Goal: Task Accomplishment & Management: Use online tool/utility

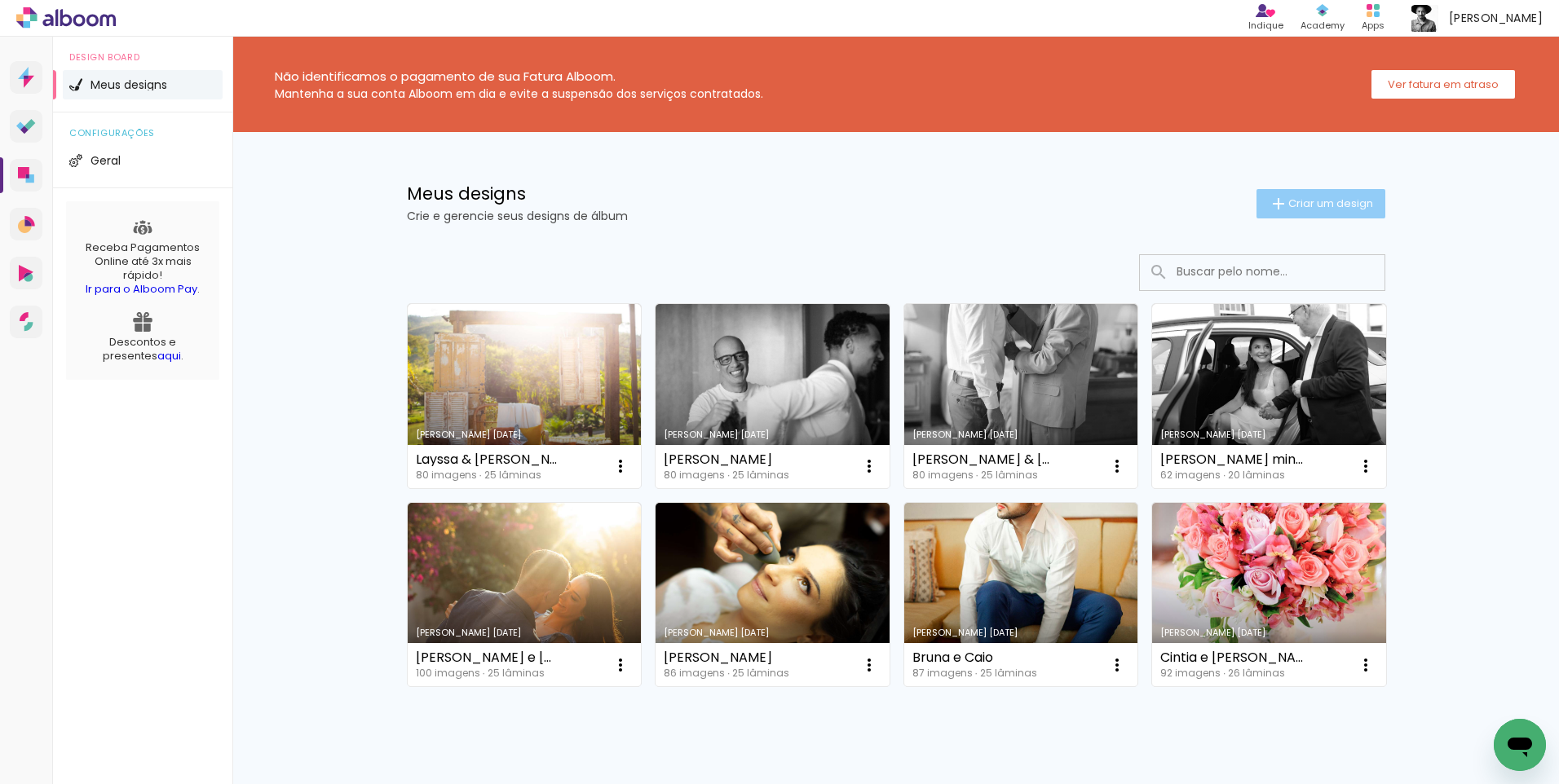
click at [1306, 203] on span "Criar um design" at bounding box center [1331, 204] width 84 height 11
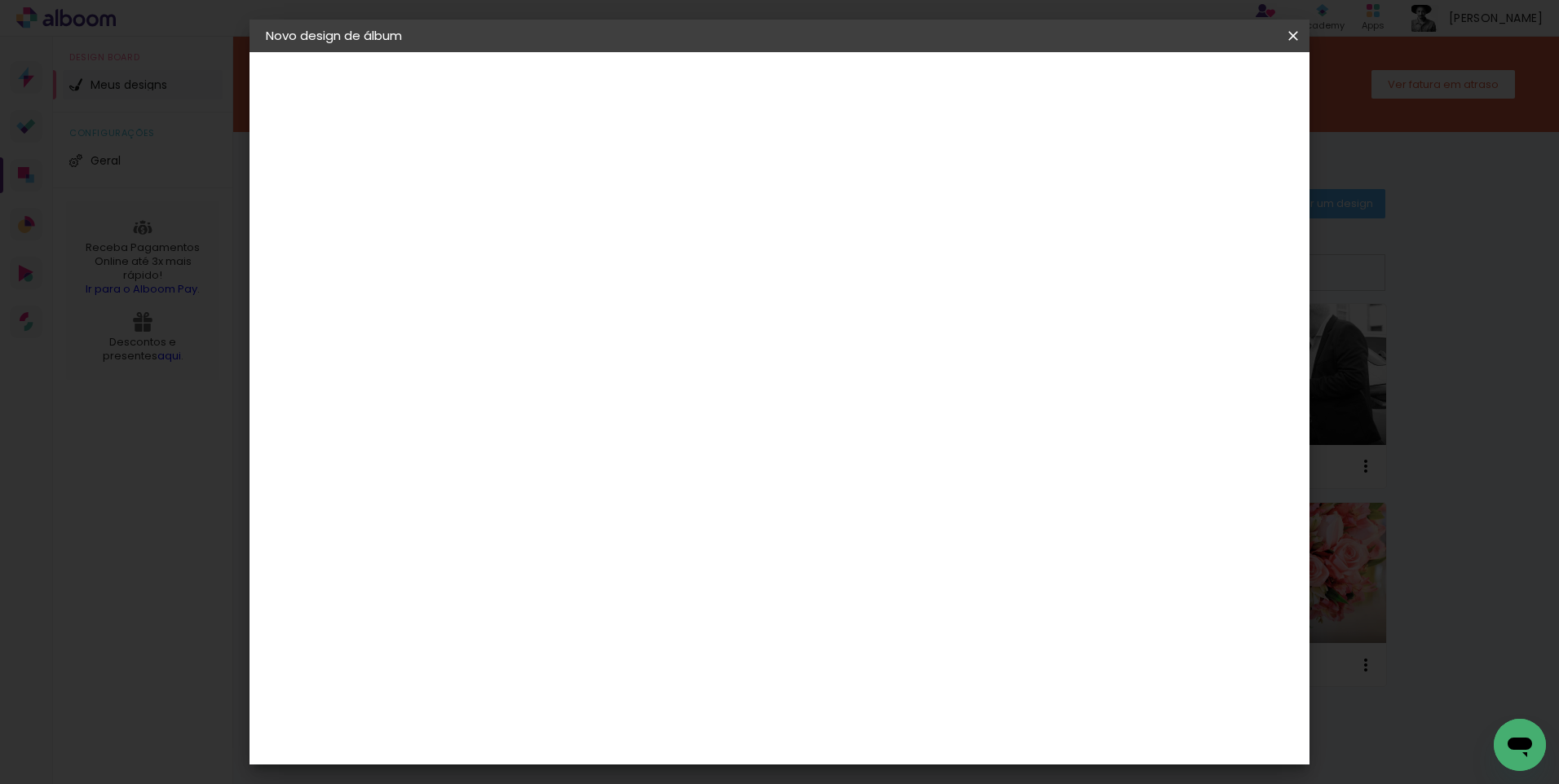
click at [532, 222] on input at bounding box center [532, 219] width 0 height 26
click at [532, 223] on input at bounding box center [532, 219] width 0 height 26
type input "[PERSON_NAME] & [PERSON_NAME]"
type paper-input "[PERSON_NAME] & [PERSON_NAME]"
click at [0, 0] on slot "Avançar" at bounding box center [0, 0] width 0 height 0
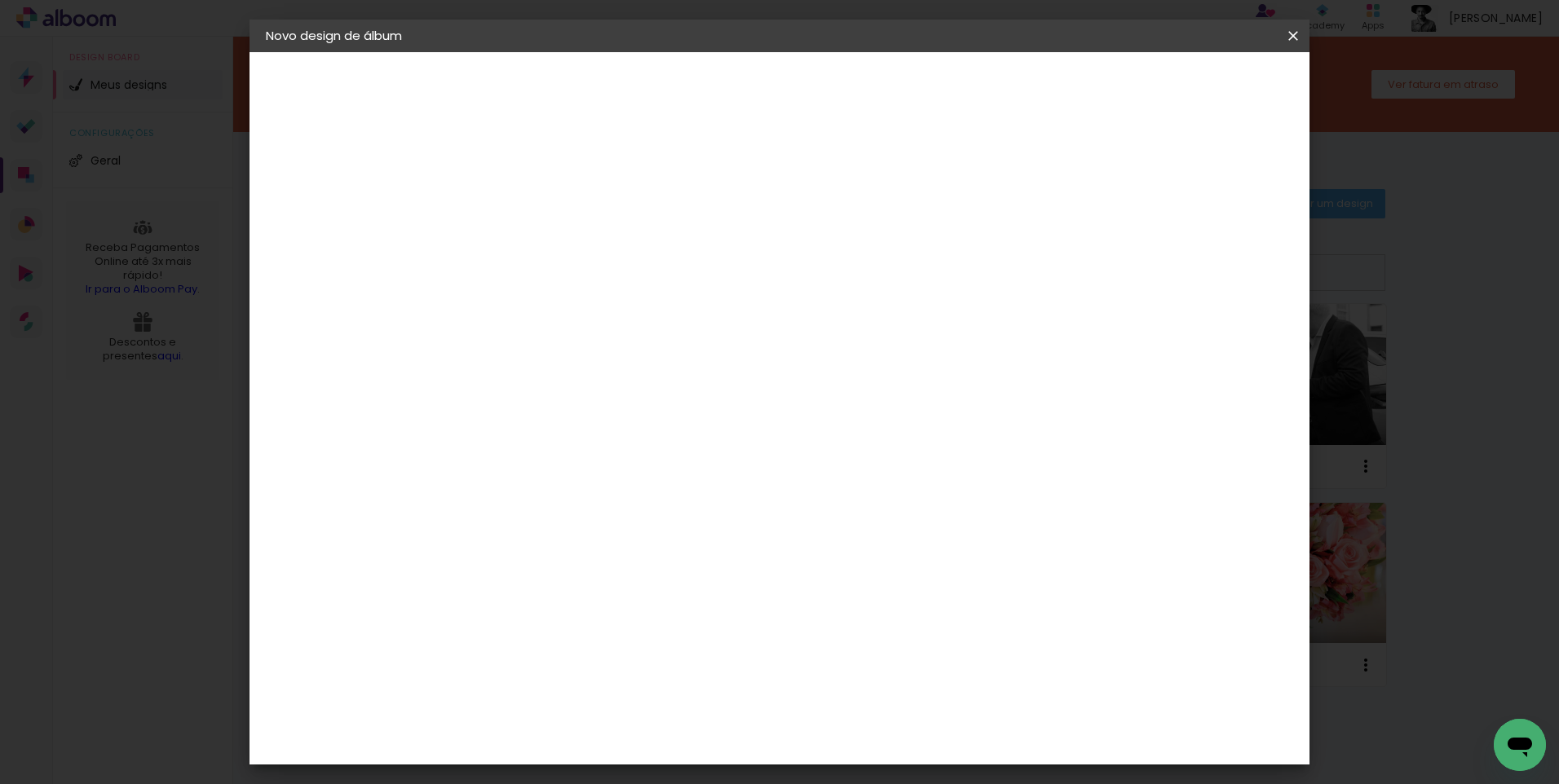
click at [838, 238] on paper-item "Tamanho Livre" at bounding box center [759, 248] width 157 height 36
click at [837, 99] on paper-button "Avançar" at bounding box center [797, 86] width 80 height 28
click at [1191, 92] on span "Iniciar design" at bounding box center [1154, 86] width 74 height 11
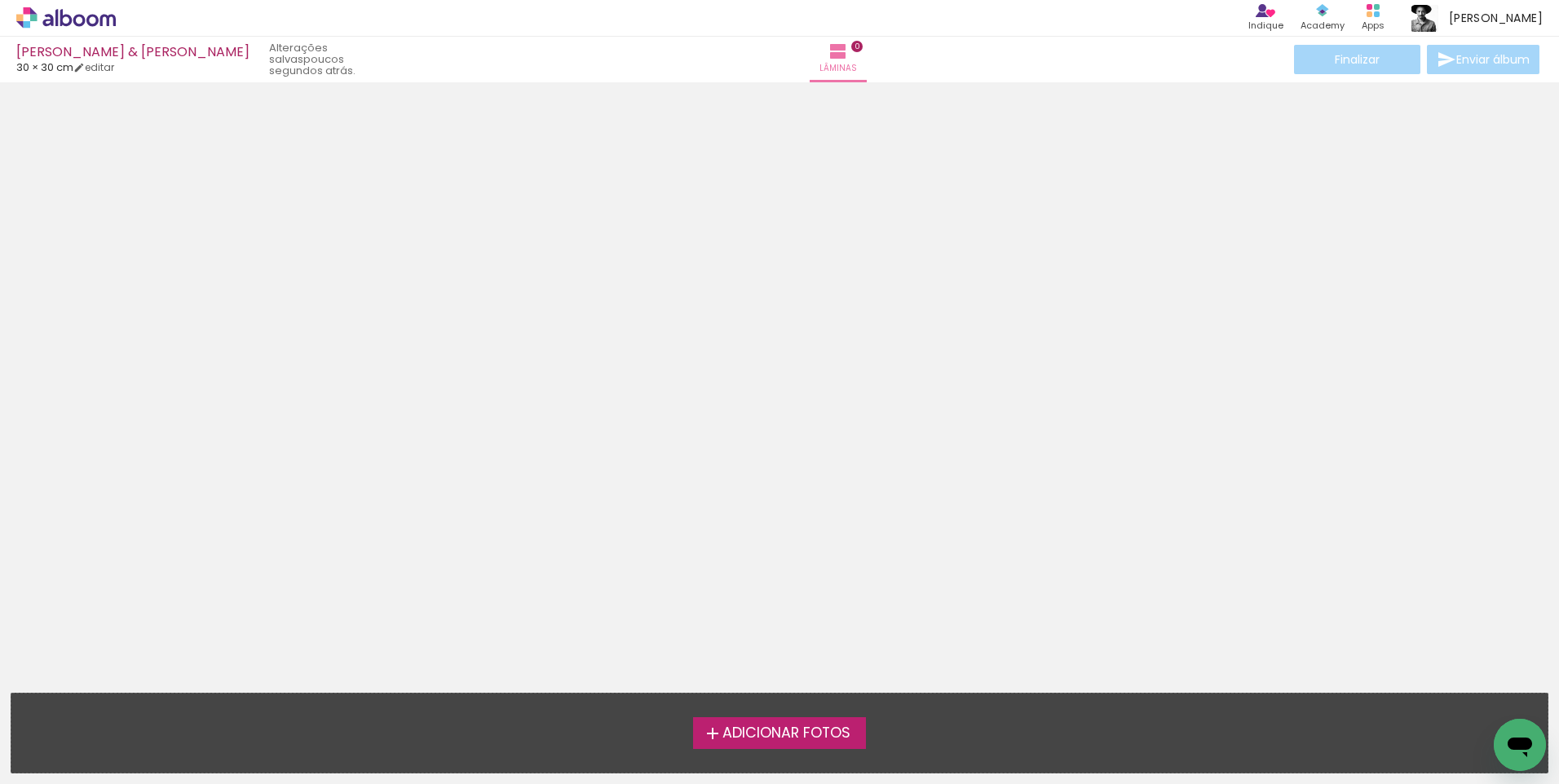
click at [769, 730] on span "Adicionar Fotos" at bounding box center [787, 734] width 128 height 15
click at [0, 0] on input "file" at bounding box center [0, 0] width 0 height 0
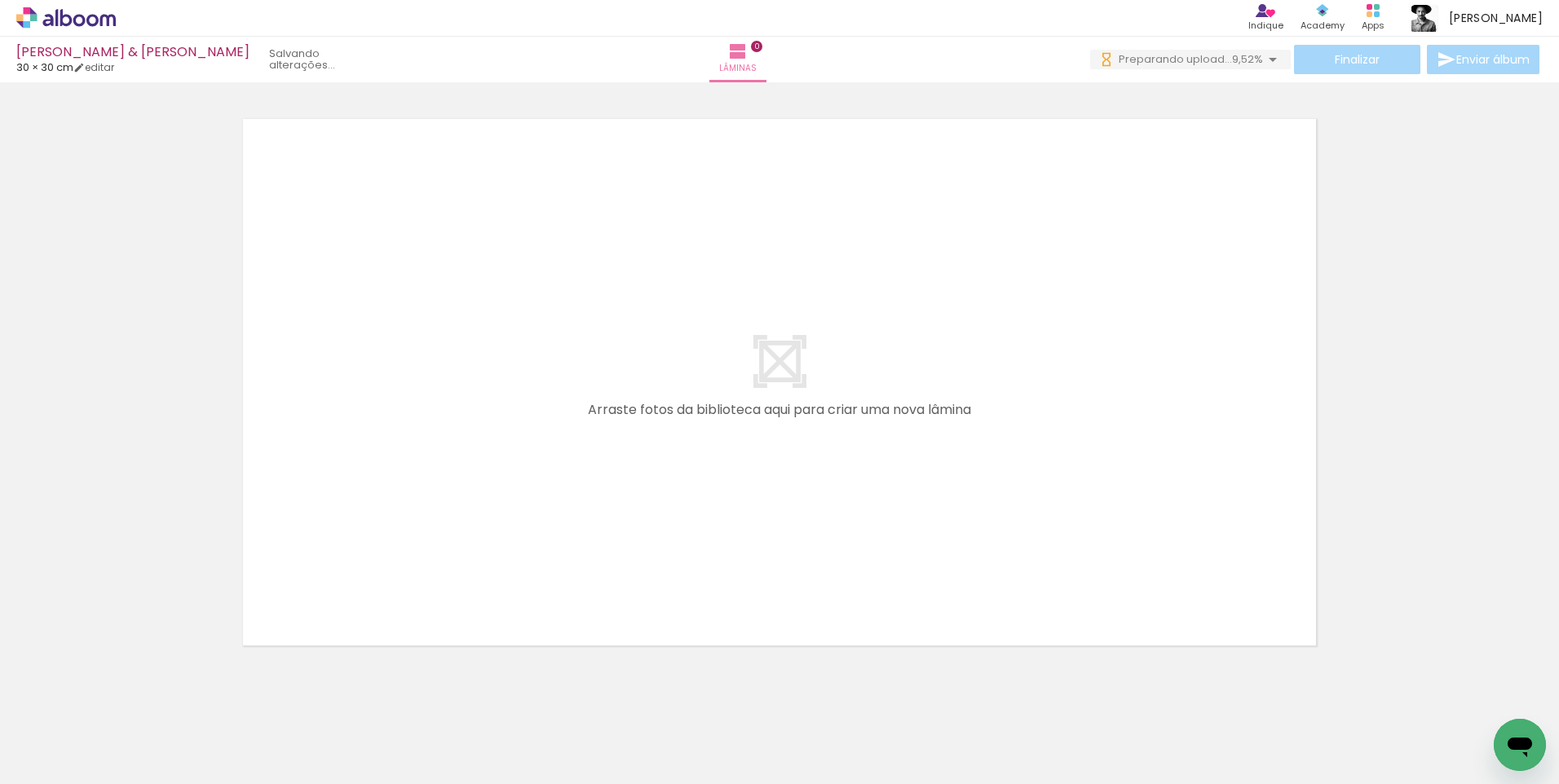
scroll to position [0, 1254]
click at [1220, 61] on span "Preparando upload..." at bounding box center [1176, 59] width 114 height 16
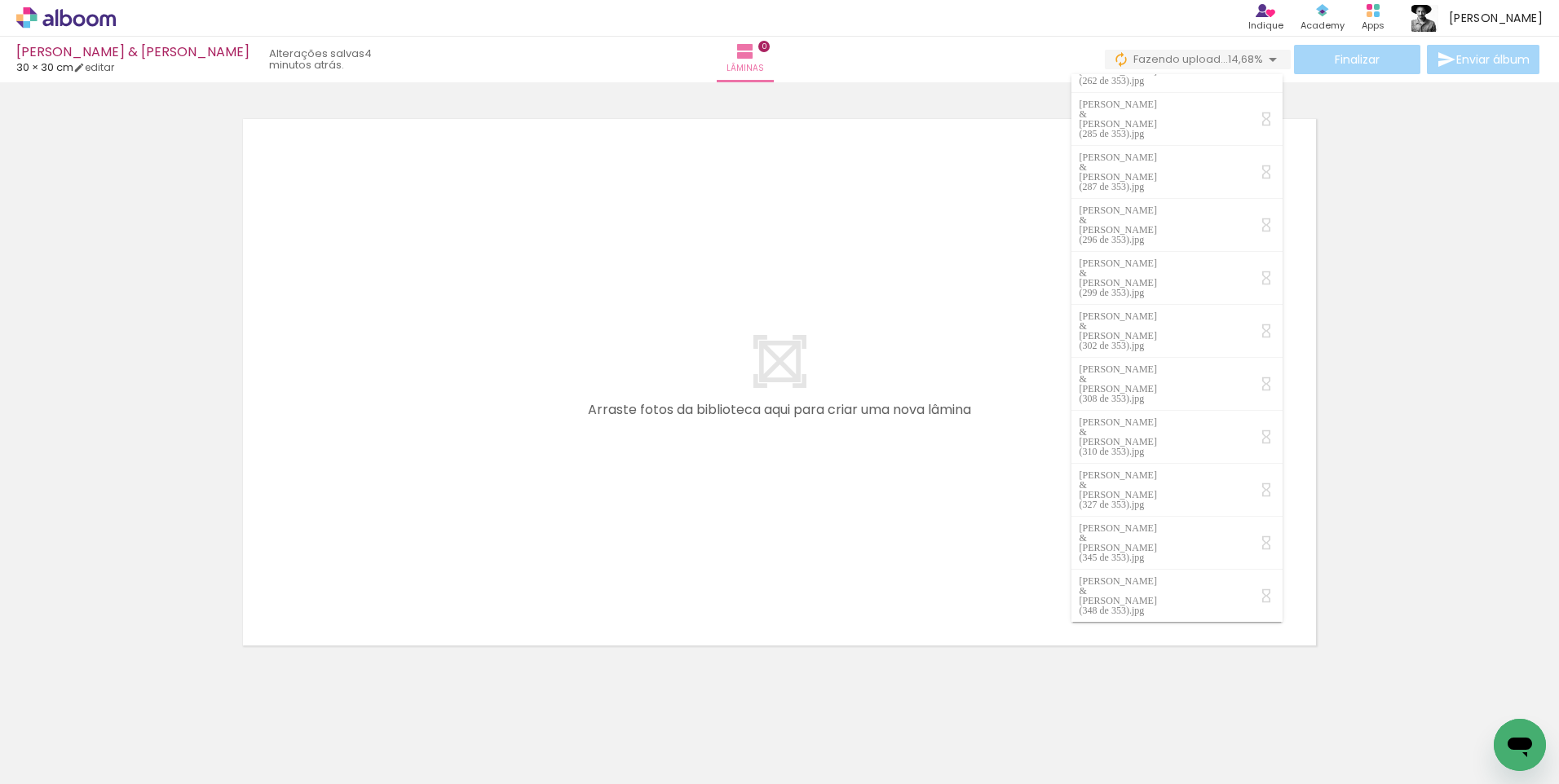
scroll to position [0, 8532]
click at [1268, 63] on iron-icon at bounding box center [1272, 59] width 19 height 19
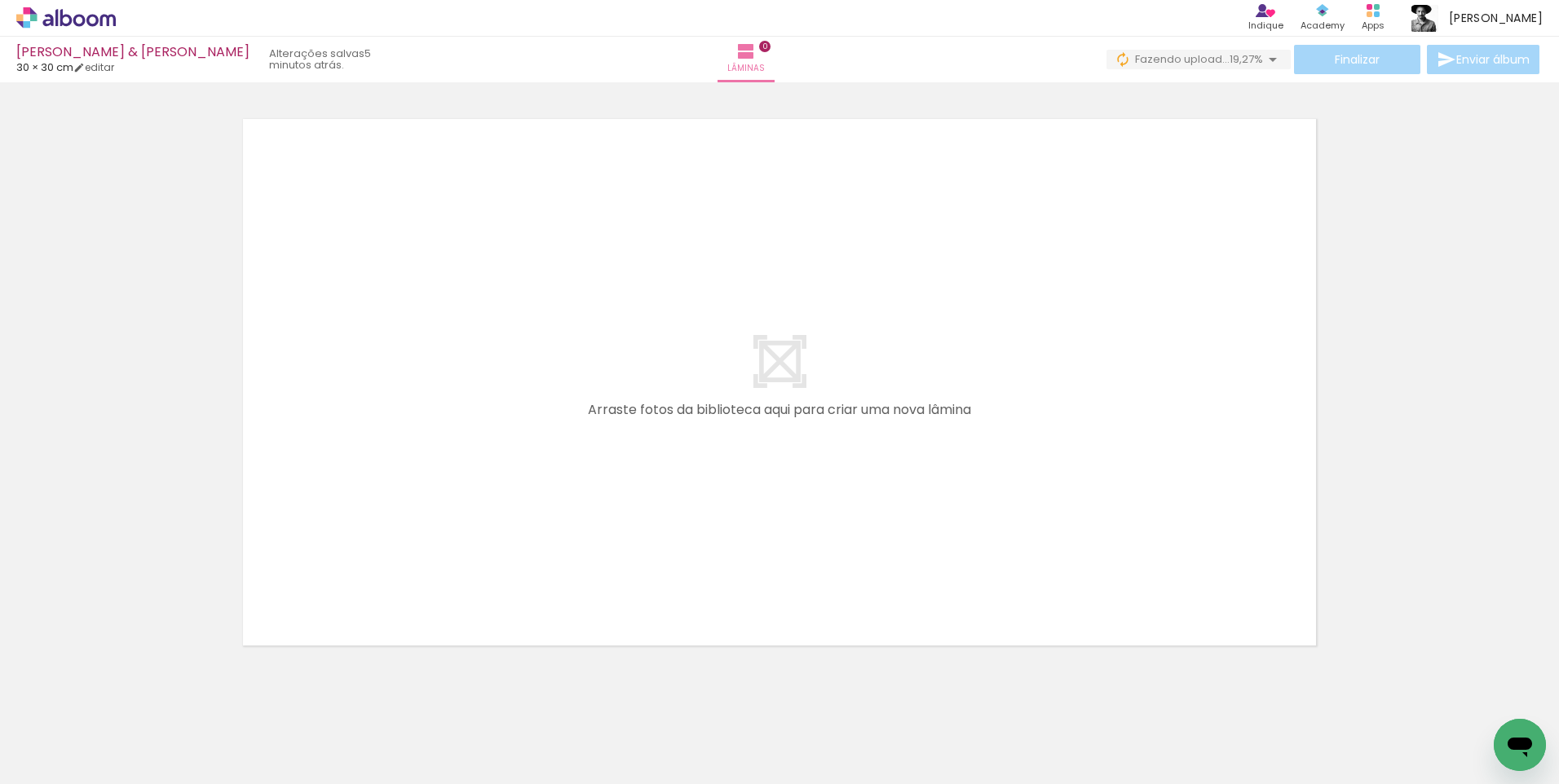
click at [1230, 62] on span "19,27%" at bounding box center [1246, 59] width 33 height 16
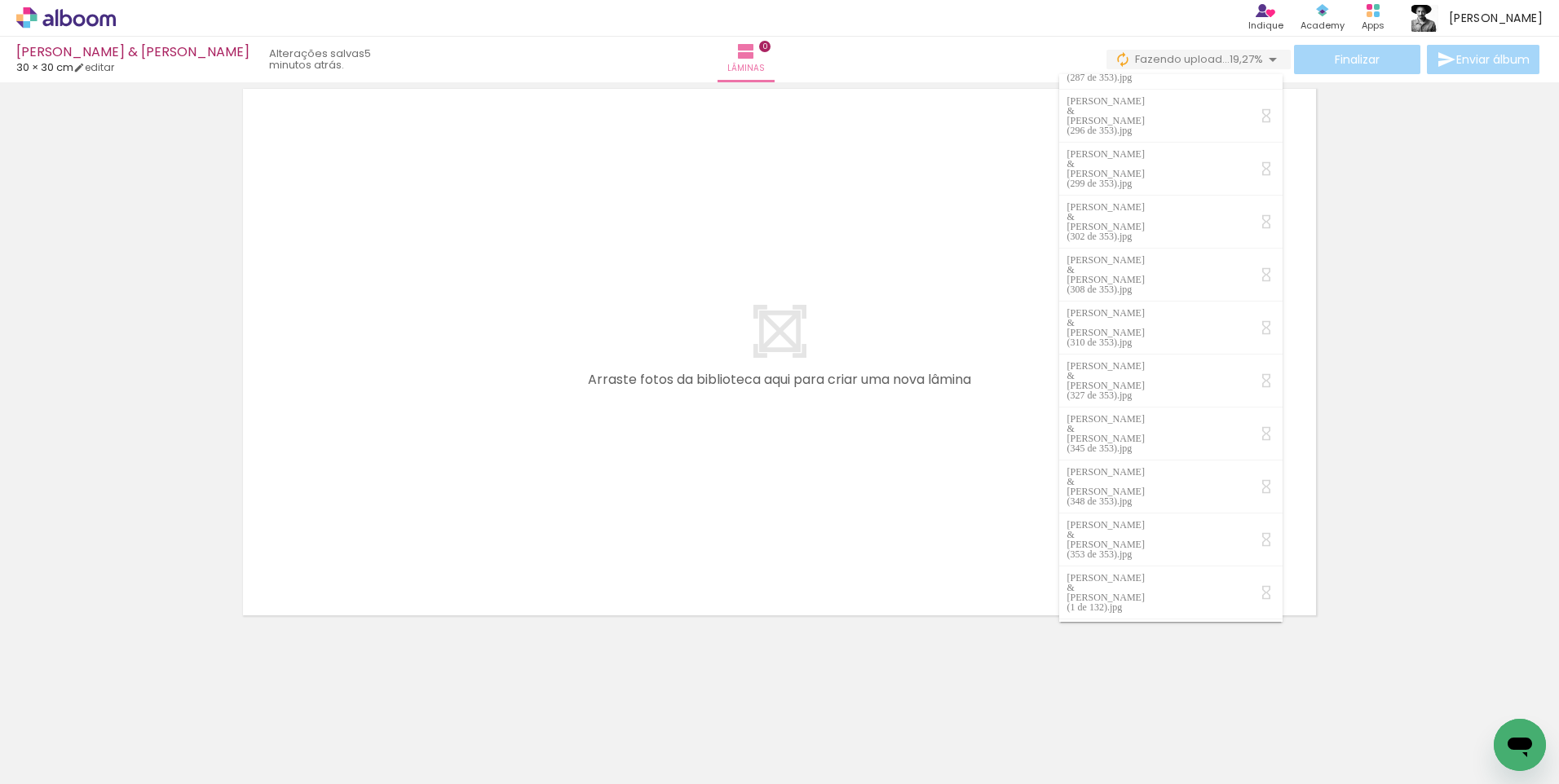
scroll to position [0, 0]
click at [917, 407] on quentale-layouter at bounding box center [779, 352] width 1092 height 547
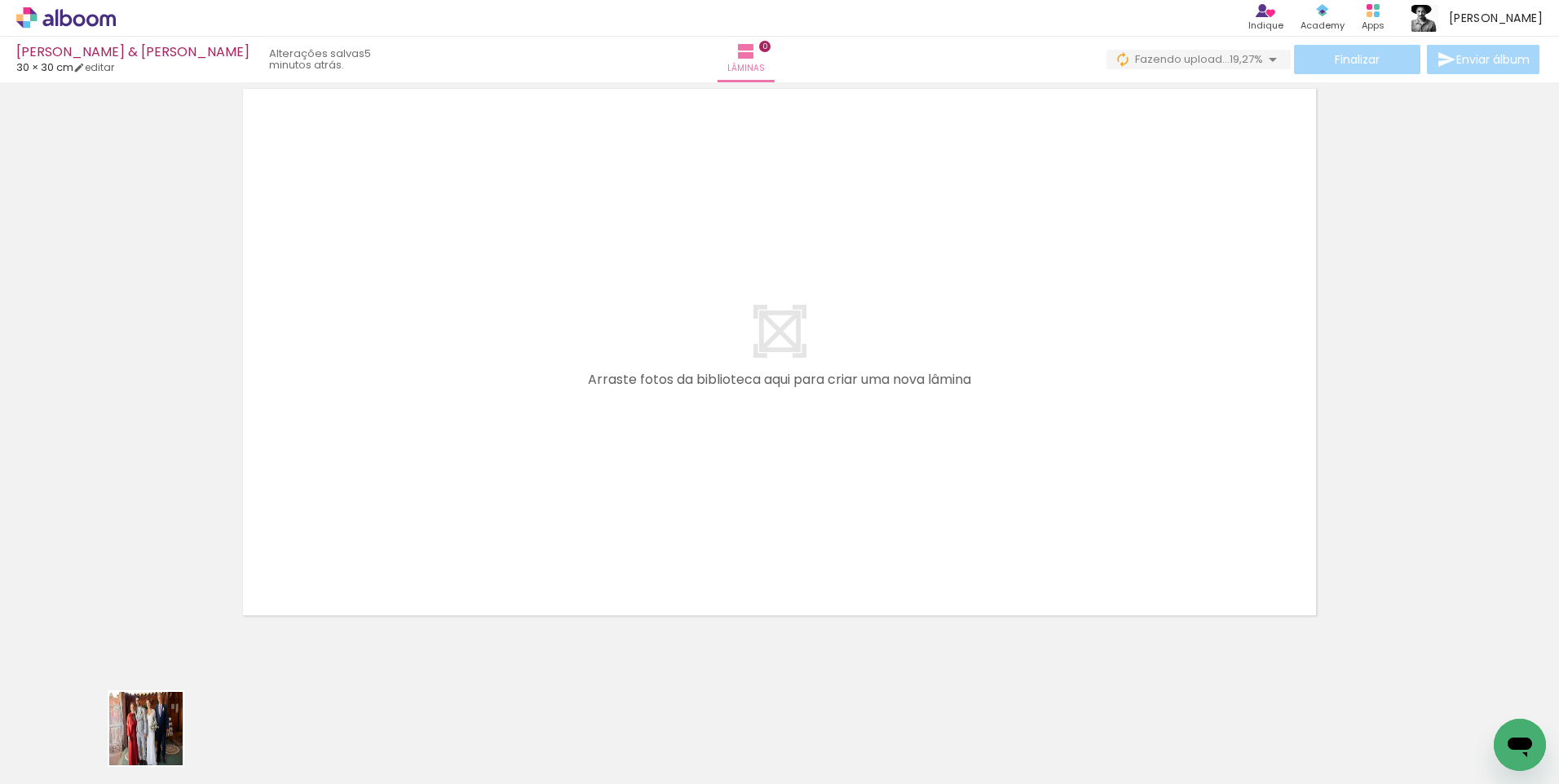
drag, startPoint x: 138, startPoint y: 745, endPoint x: 617, endPoint y: 331, distance: 633.1
click at [626, 326] on quentale-workspace at bounding box center [780, 392] width 1559 height 784
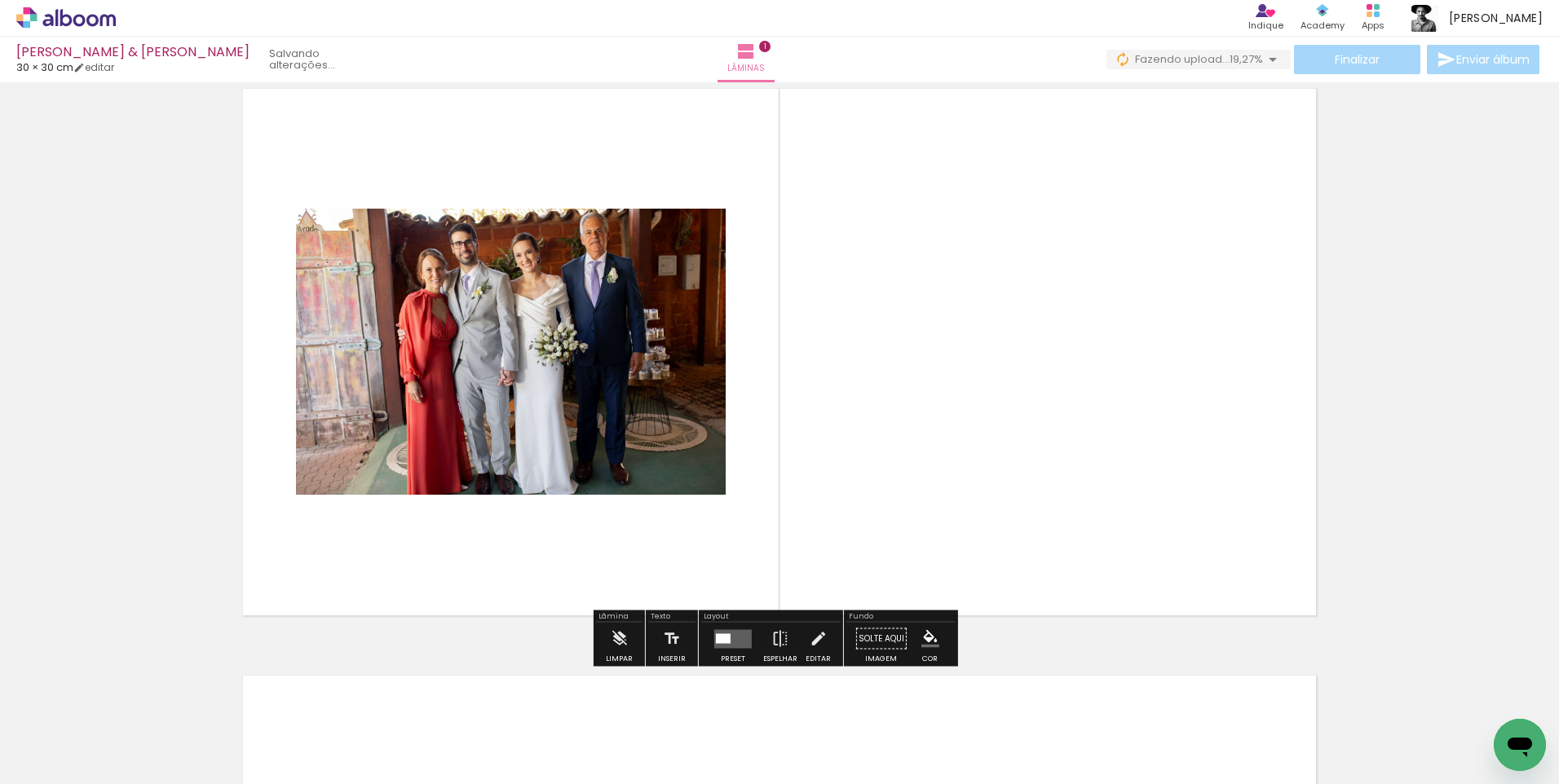
scroll to position [20, 0]
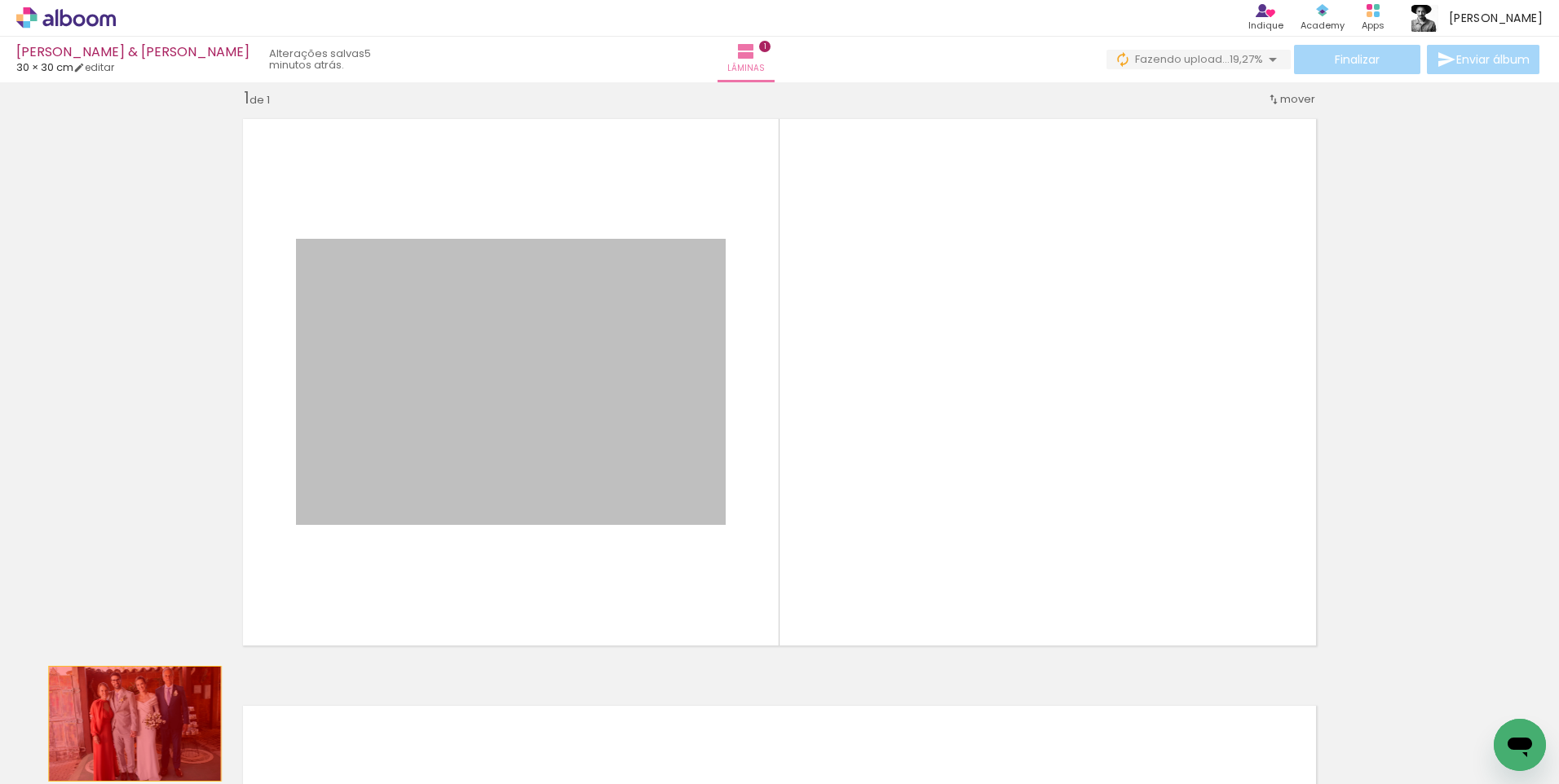
drag, startPoint x: 582, startPoint y: 358, endPoint x: 118, endPoint y: 720, distance: 588.5
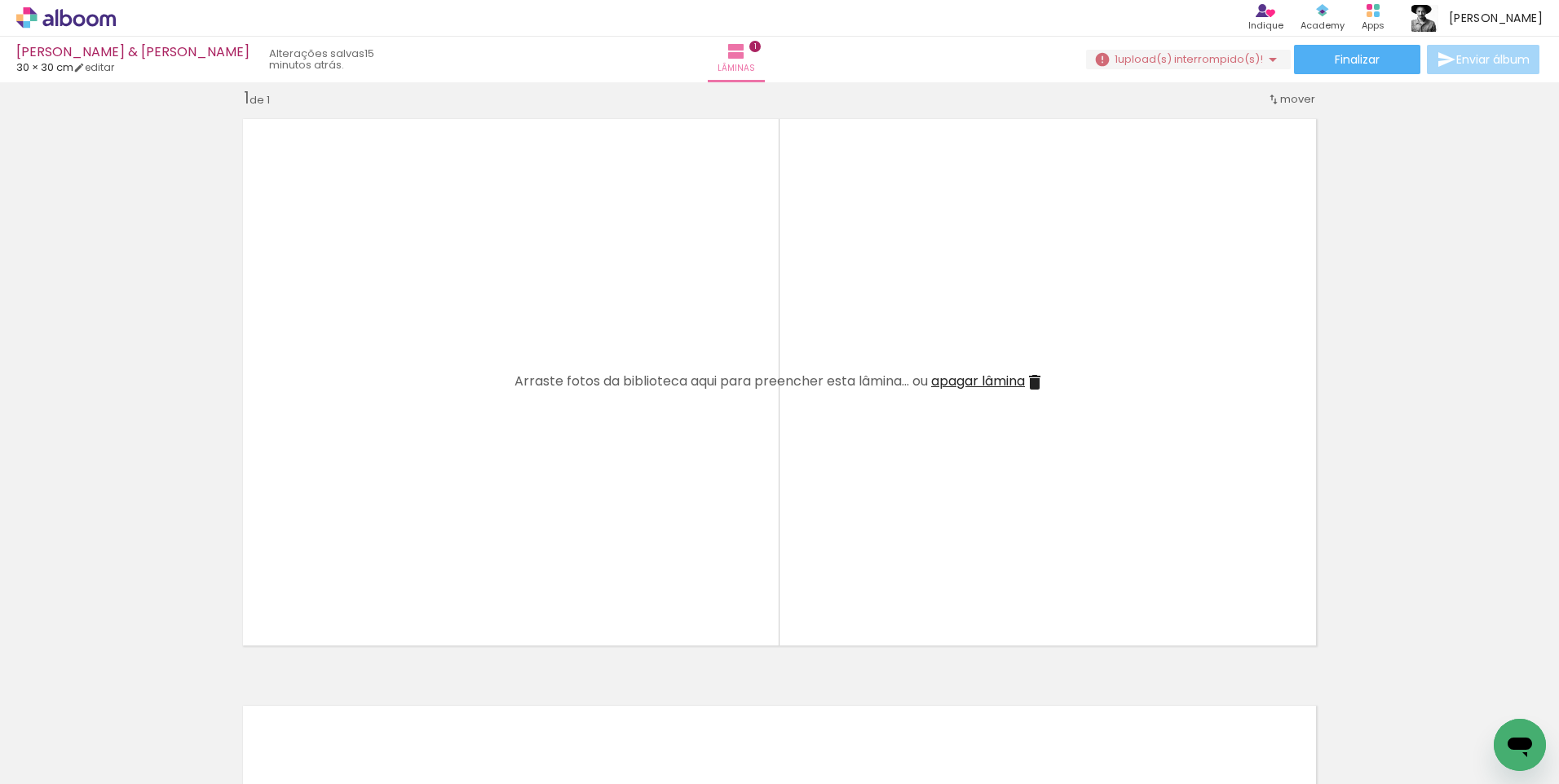
drag, startPoint x: 1286, startPoint y: 422, endPoint x: 1273, endPoint y: 392, distance: 32.7
drag, startPoint x: 1262, startPoint y: 362, endPoint x: 1368, endPoint y: 293, distance: 126.5
click at [1367, 295] on div "Inserir lâmina 1 de 1" at bounding box center [780, 655] width 1559 height 1175
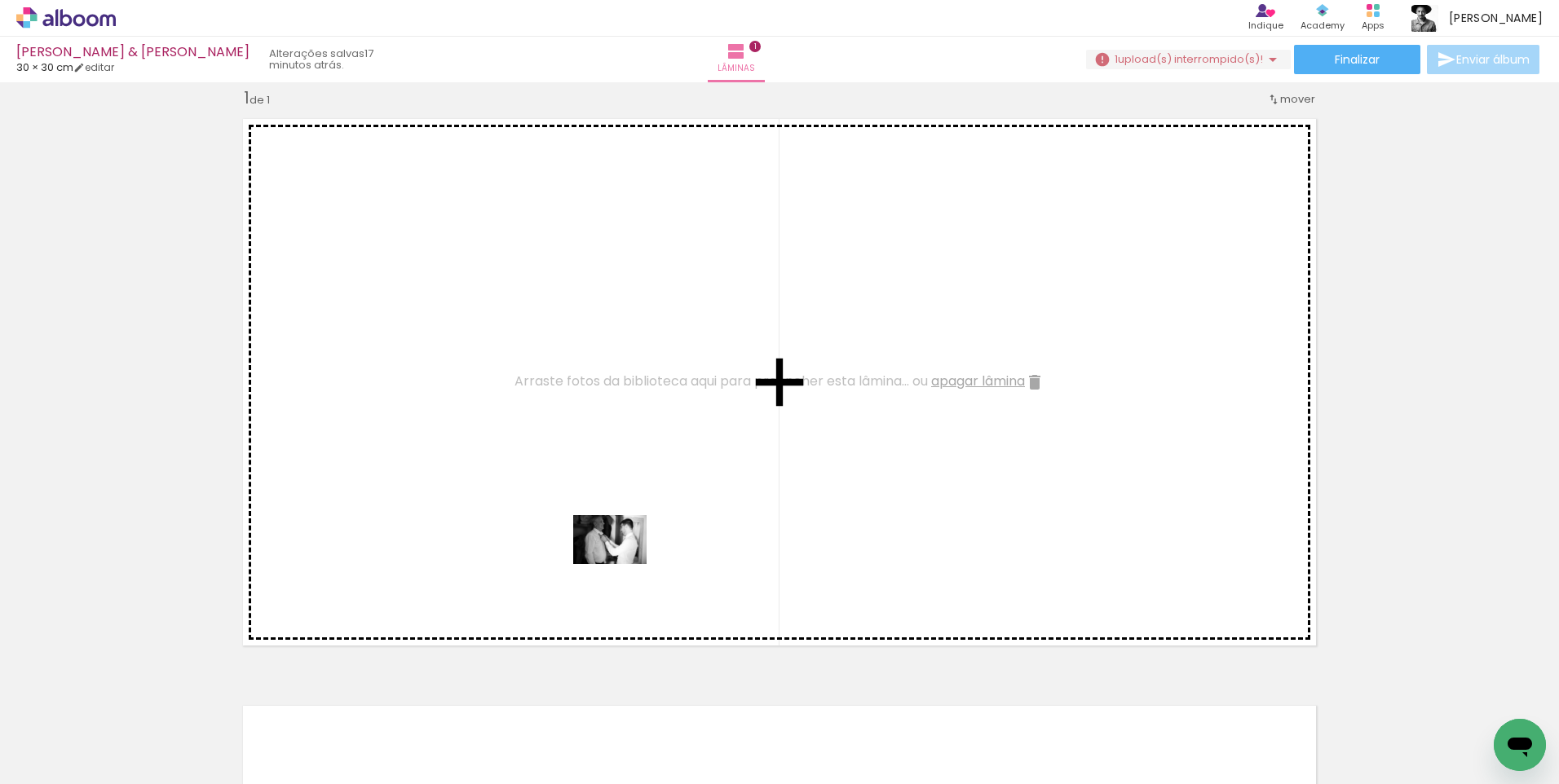
drag, startPoint x: 598, startPoint y: 753, endPoint x: 622, endPoint y: 564, distance: 190.5
click at [622, 564] on quentale-workspace at bounding box center [780, 392] width 1559 height 784
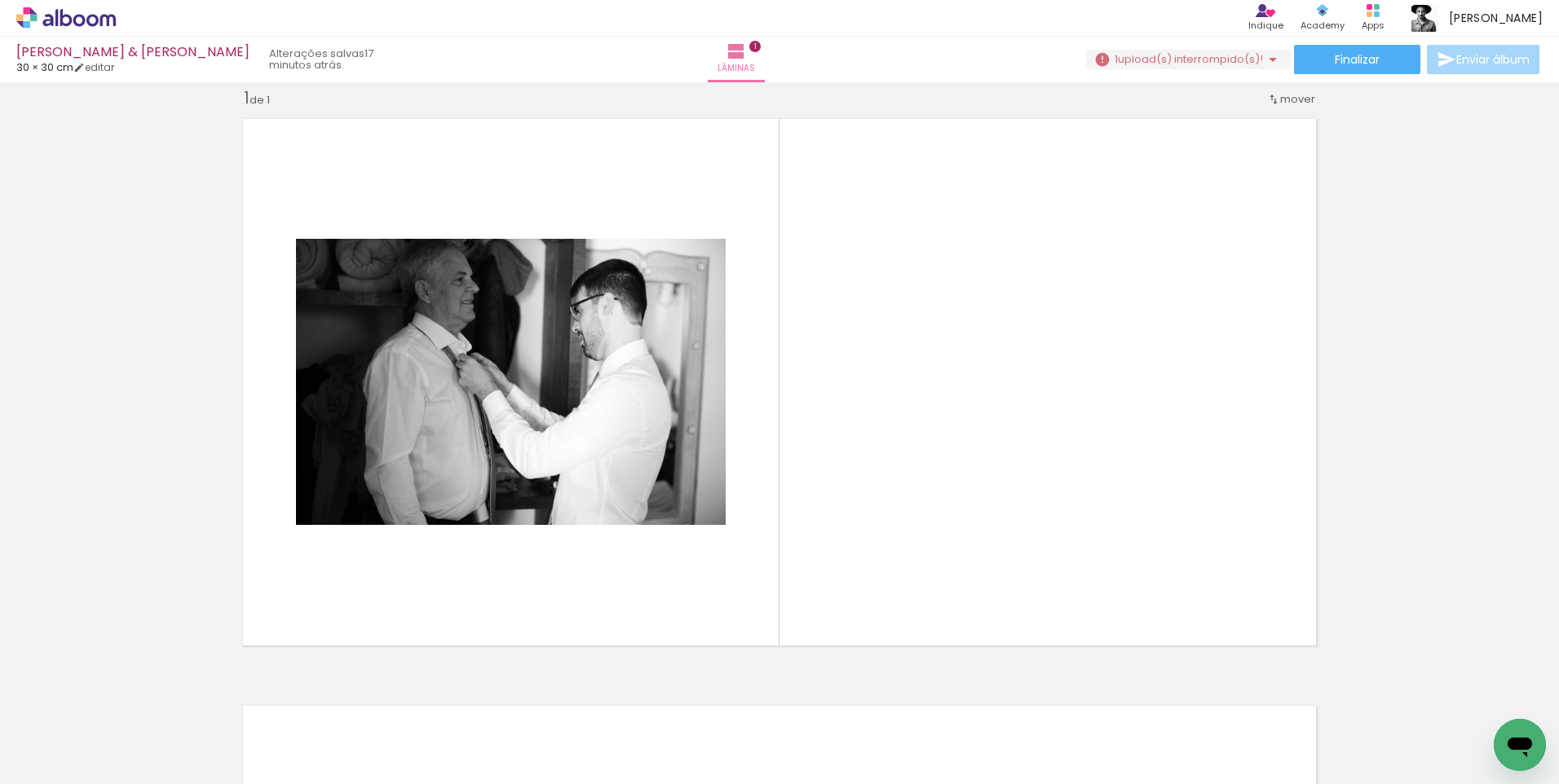
scroll to position [0, 5299]
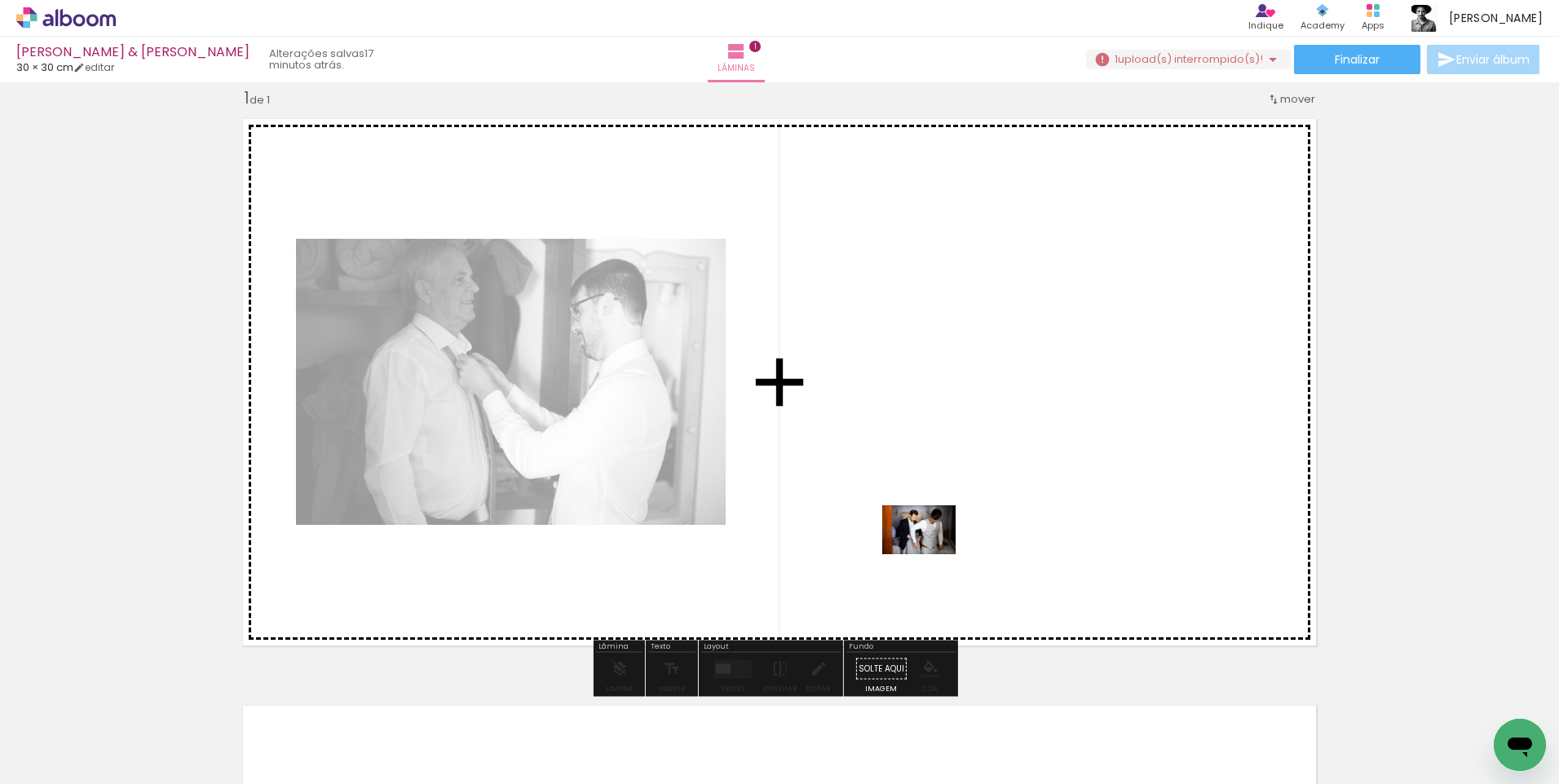
drag, startPoint x: 919, startPoint y: 747, endPoint x: 931, endPoint y: 545, distance: 202.4
click at [931, 545] on quentale-workspace at bounding box center [780, 392] width 1559 height 784
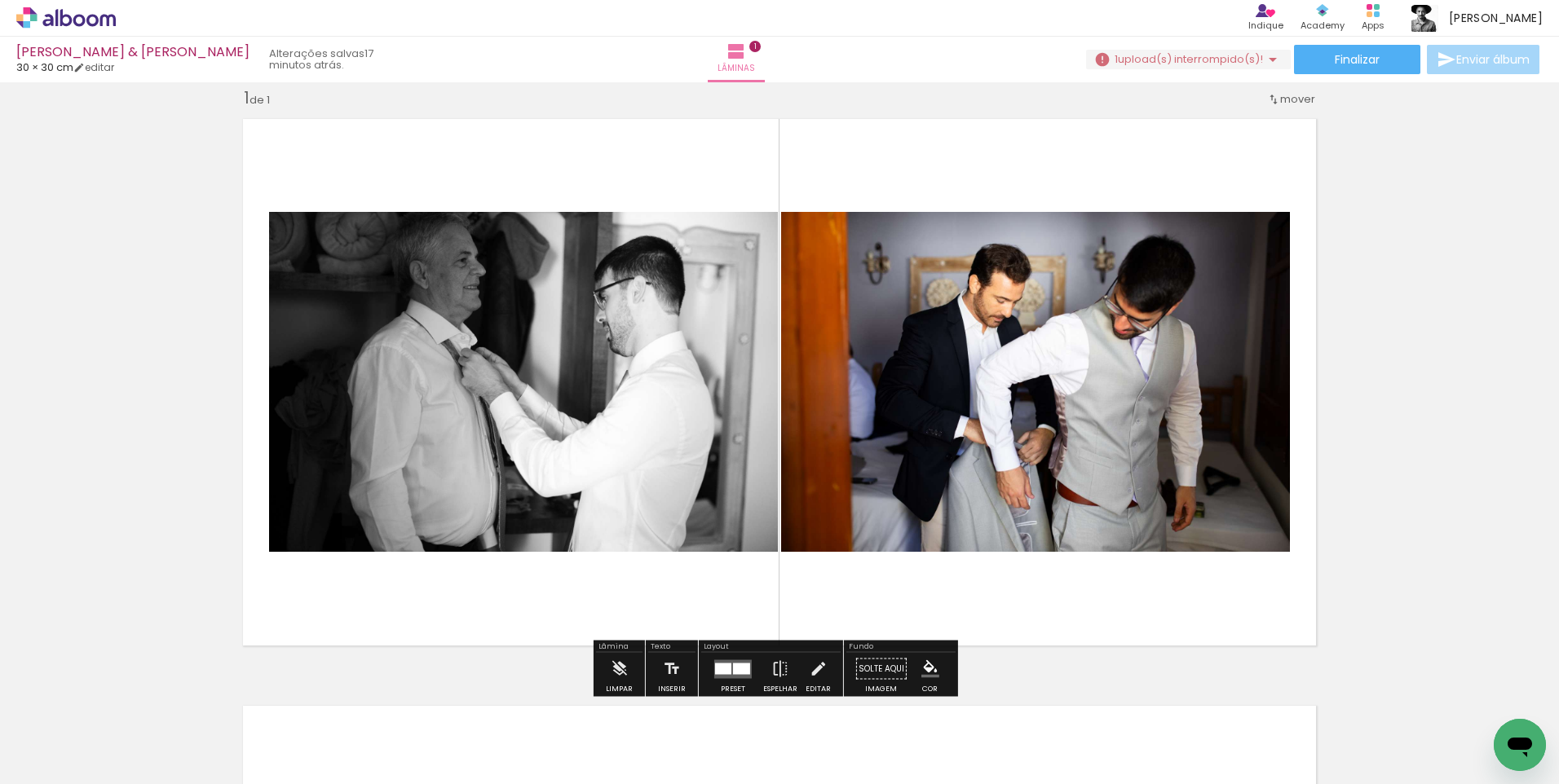
click at [733, 667] on div at bounding box center [741, 668] width 17 height 11
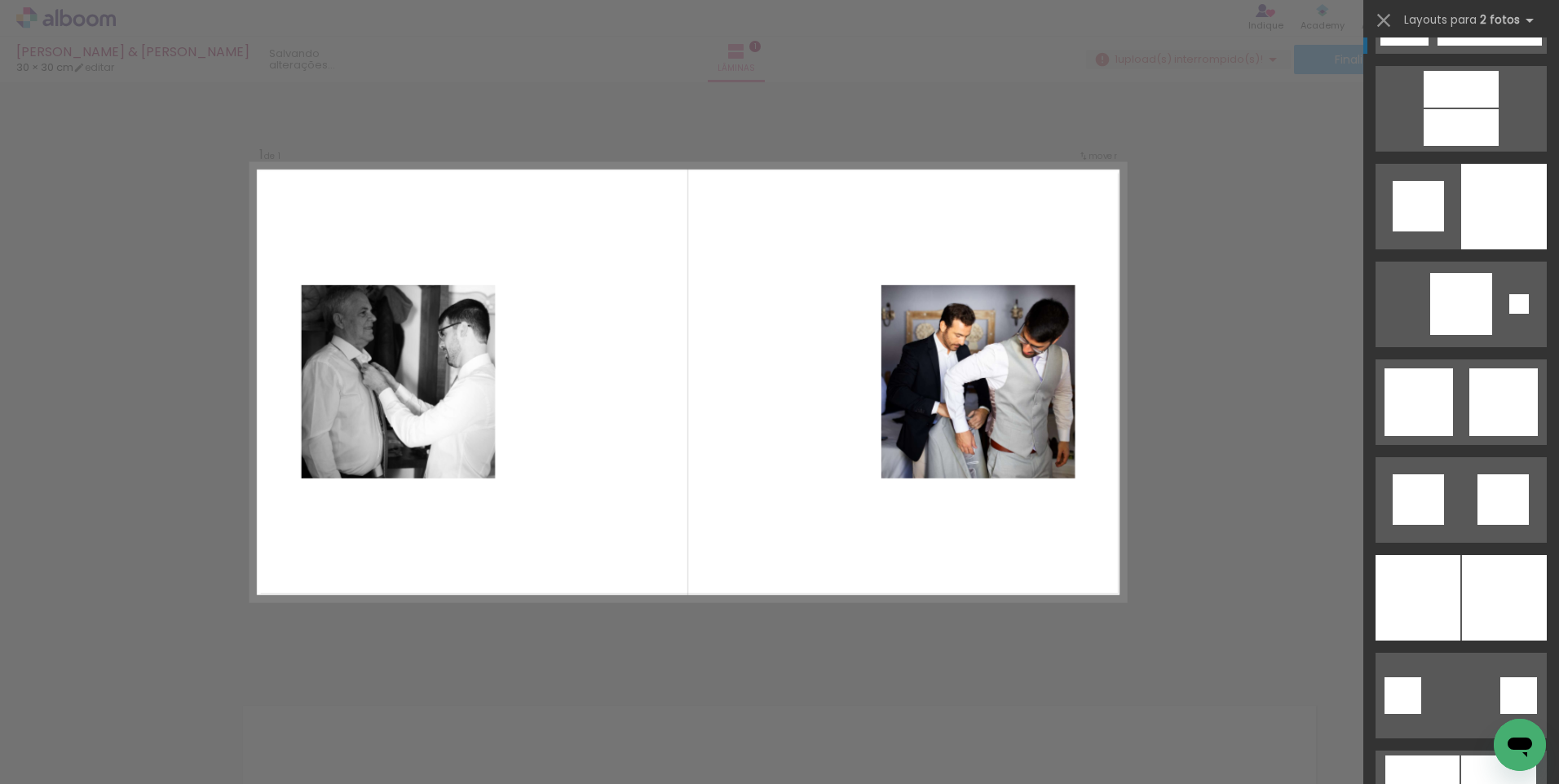
scroll to position [4157, 0]
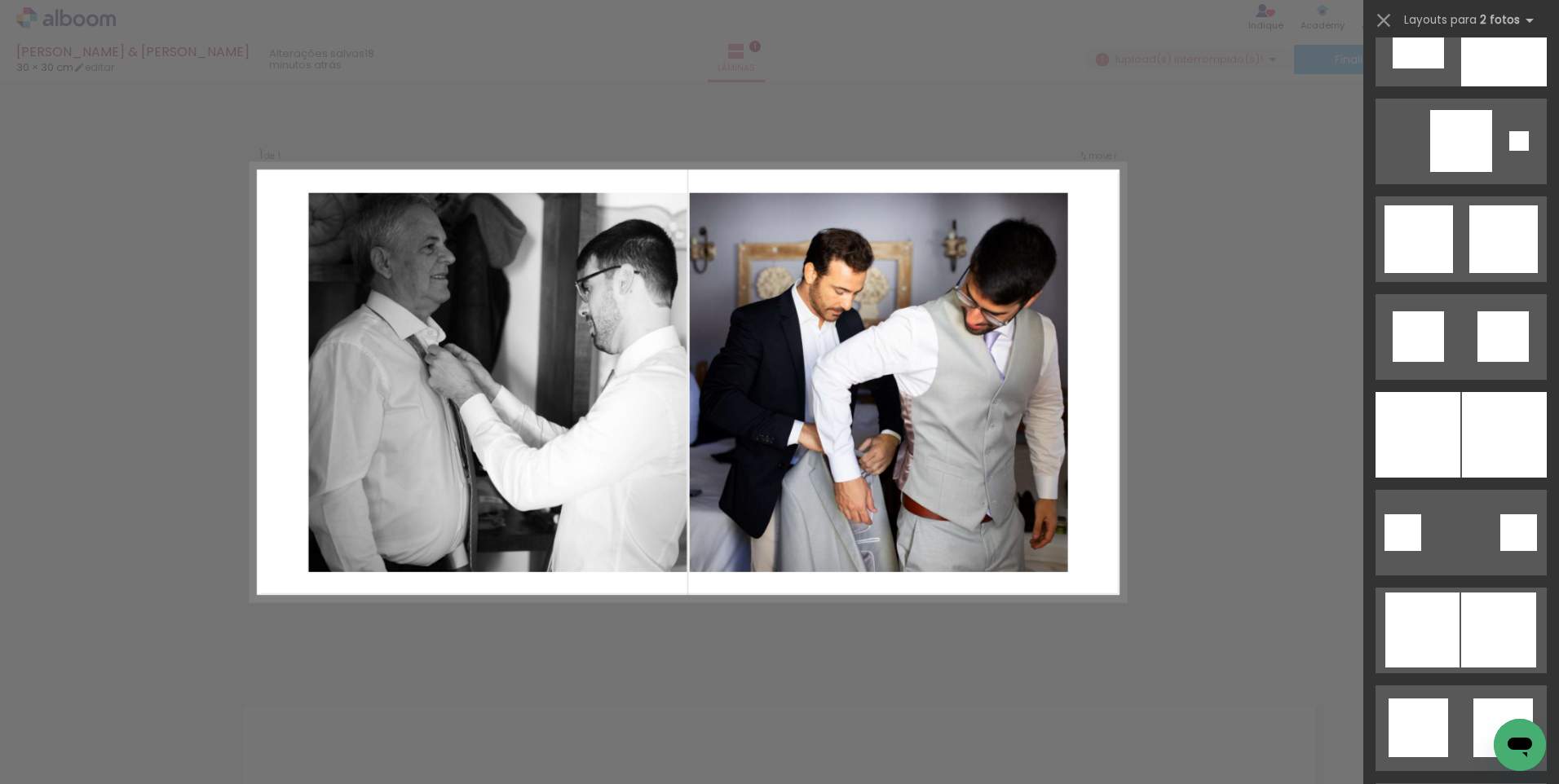
click at [936, 652] on div "Confirmar Cancelar" at bounding box center [780, 668] width 1559 height 1213
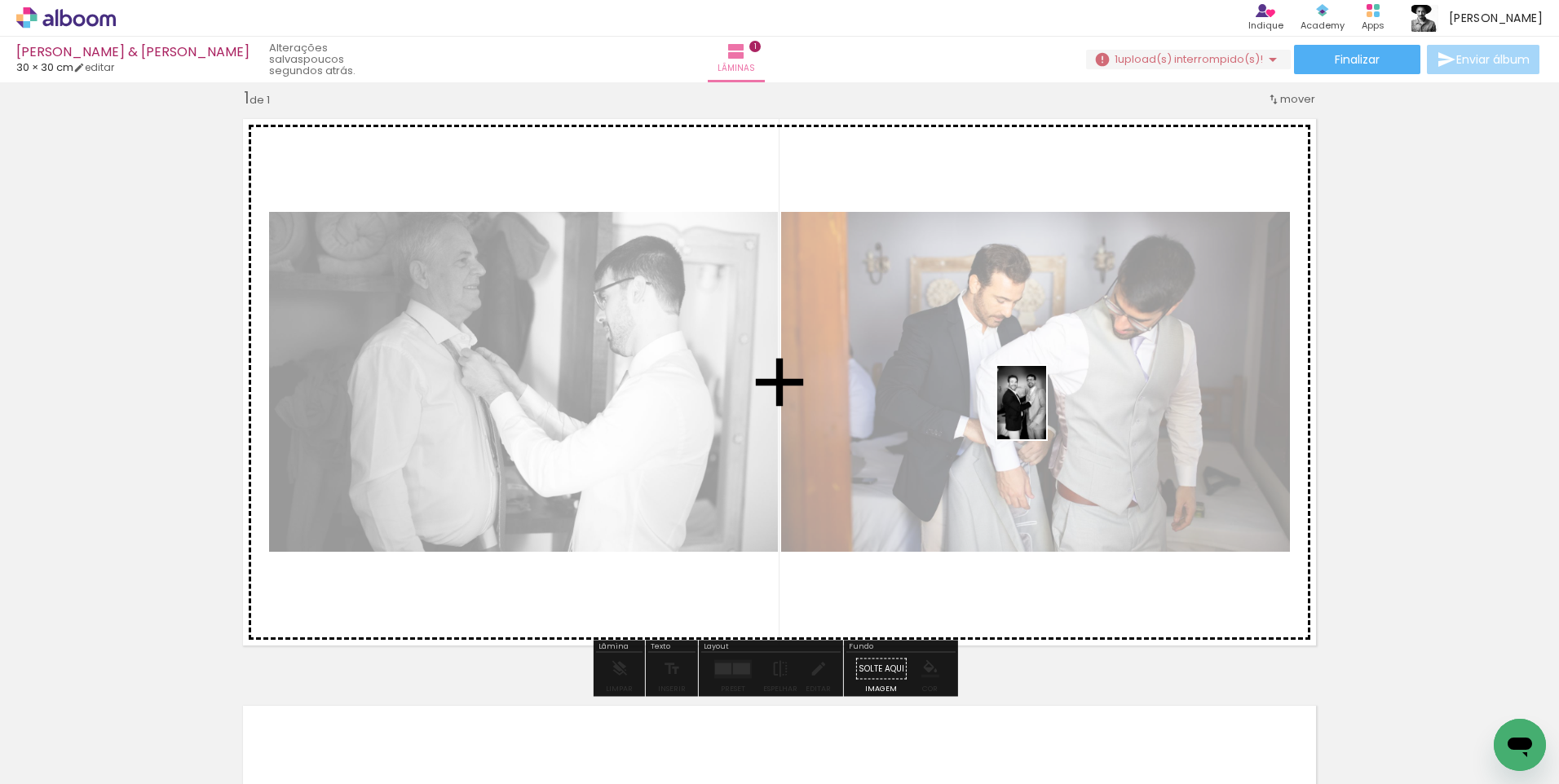
drag, startPoint x: 1000, startPoint y: 730, endPoint x: 1046, endPoint y: 414, distance: 319.3
click at [1046, 414] on quentale-workspace at bounding box center [780, 392] width 1559 height 784
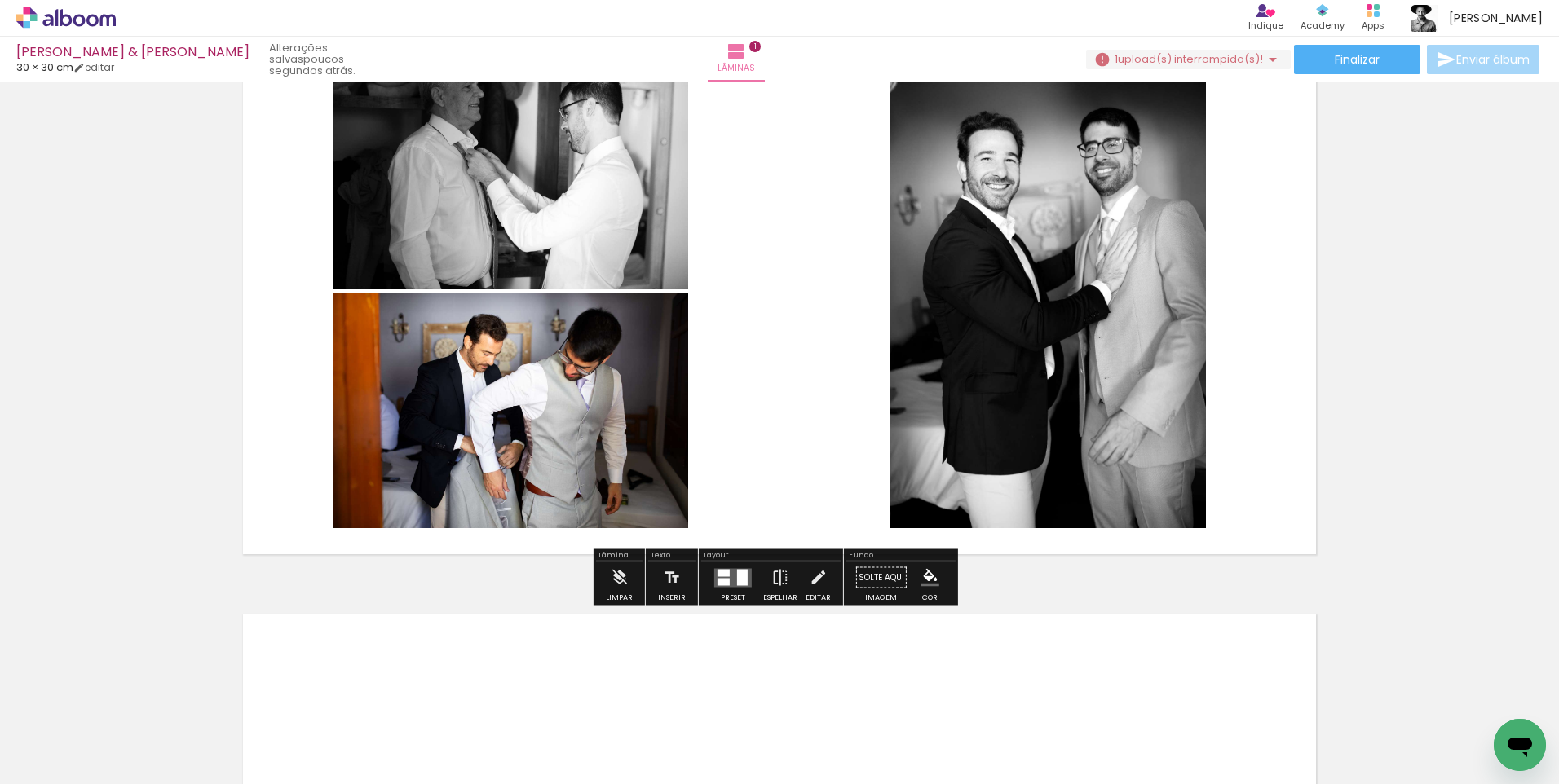
scroll to position [183, 0]
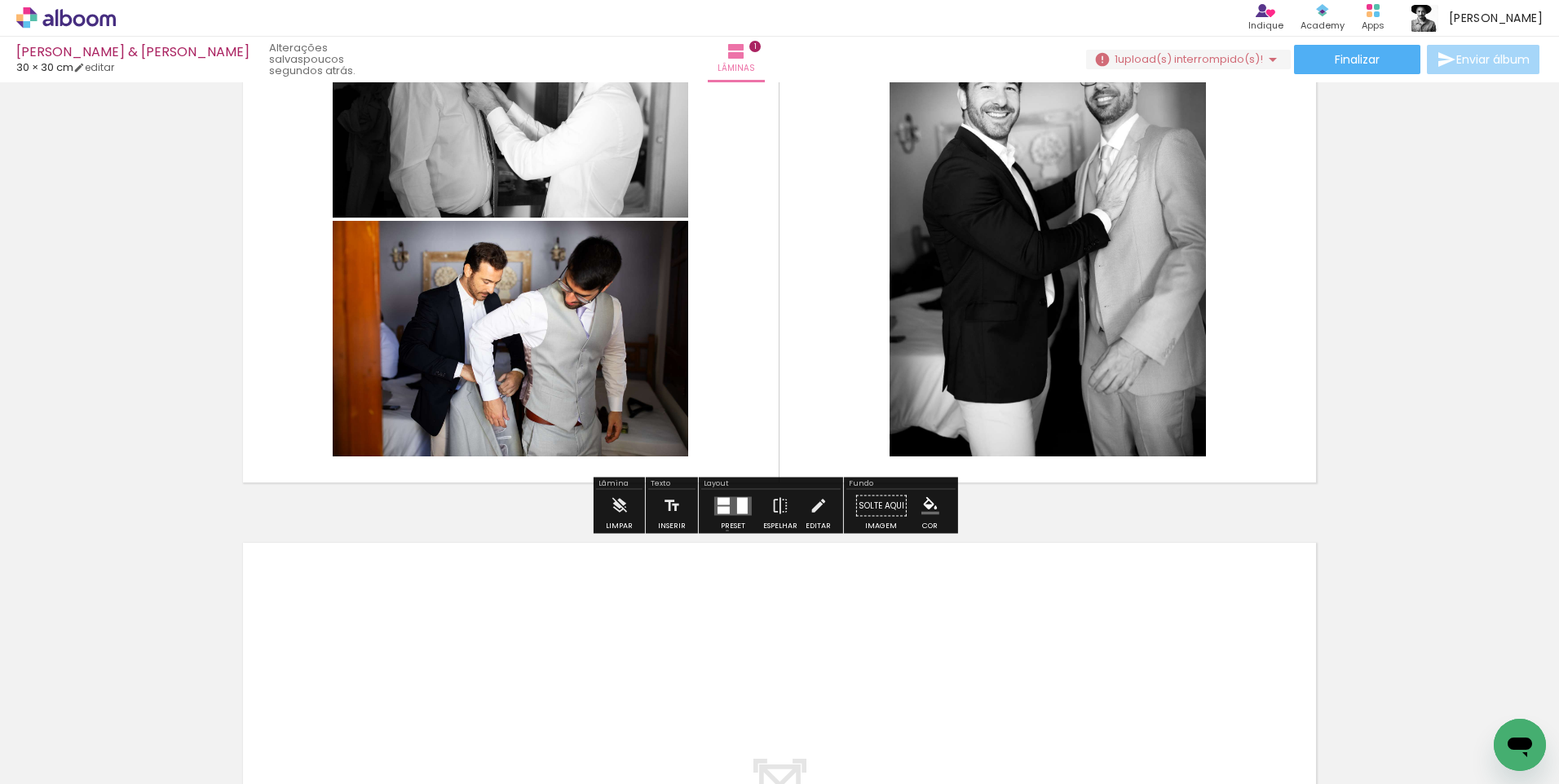
click at [724, 531] on paper-button "Preset" at bounding box center [733, 510] width 52 height 41
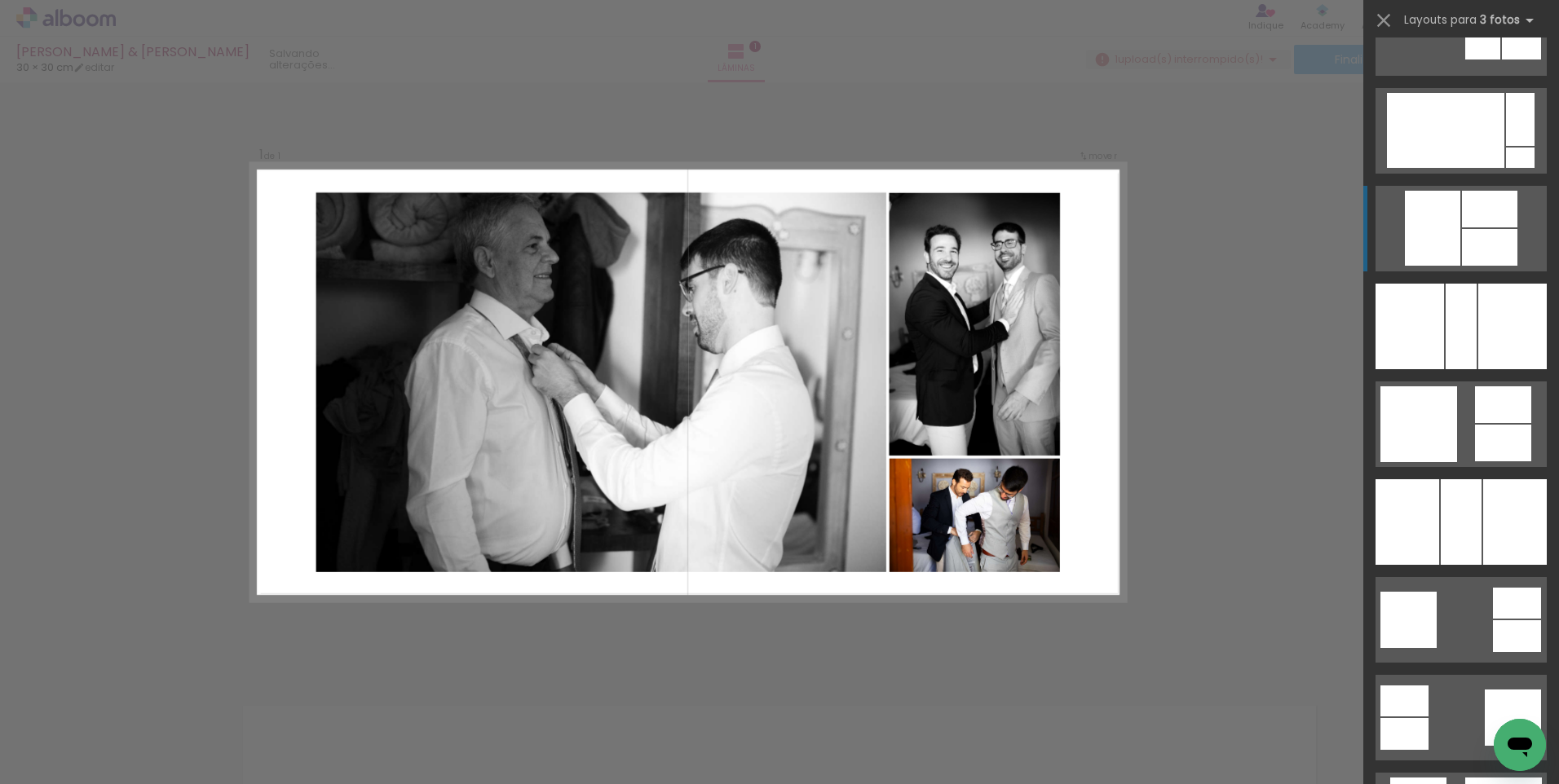
scroll to position [2364, 0]
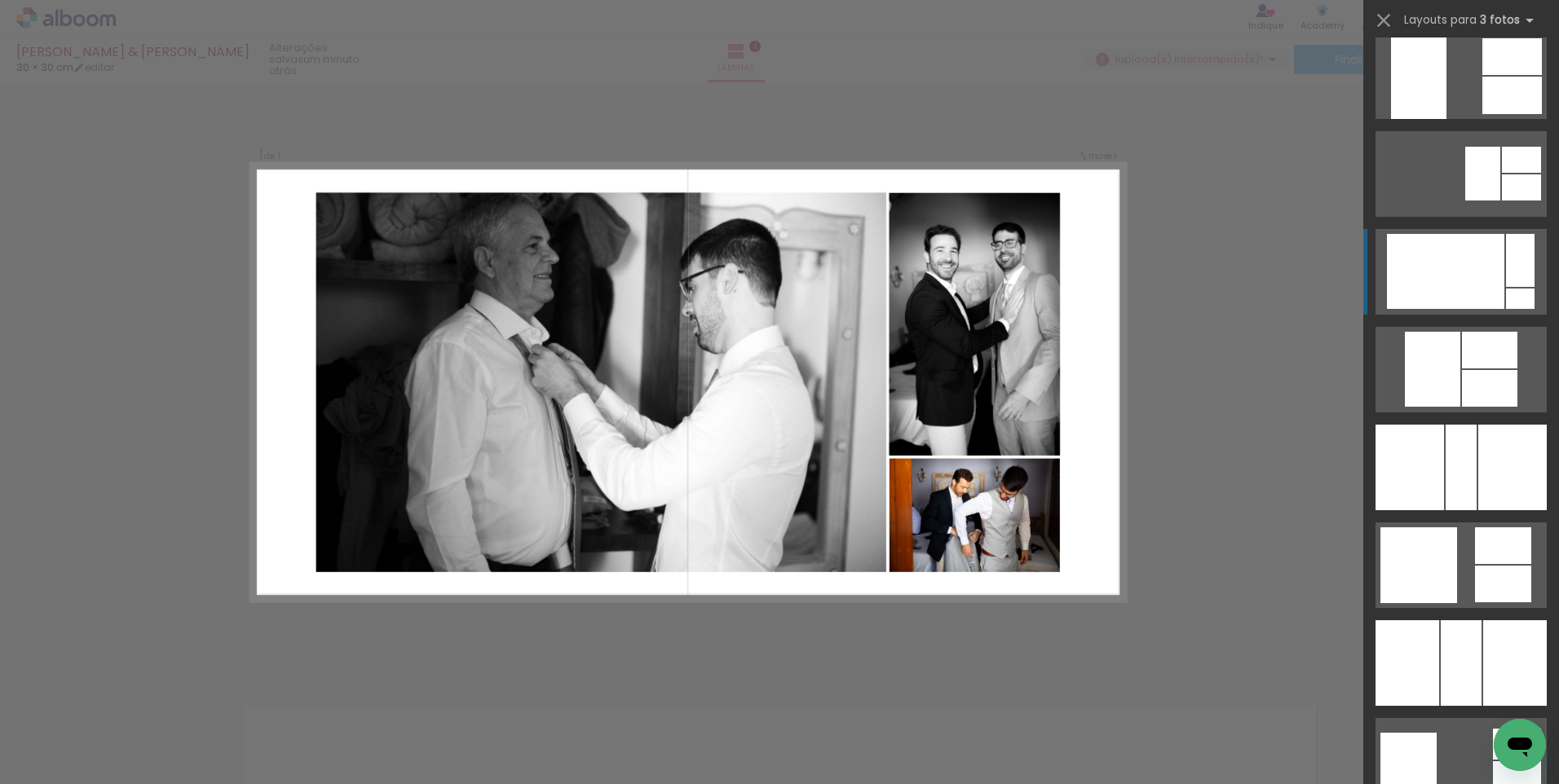
click at [1465, 248] on div at bounding box center [1445, 271] width 117 height 75
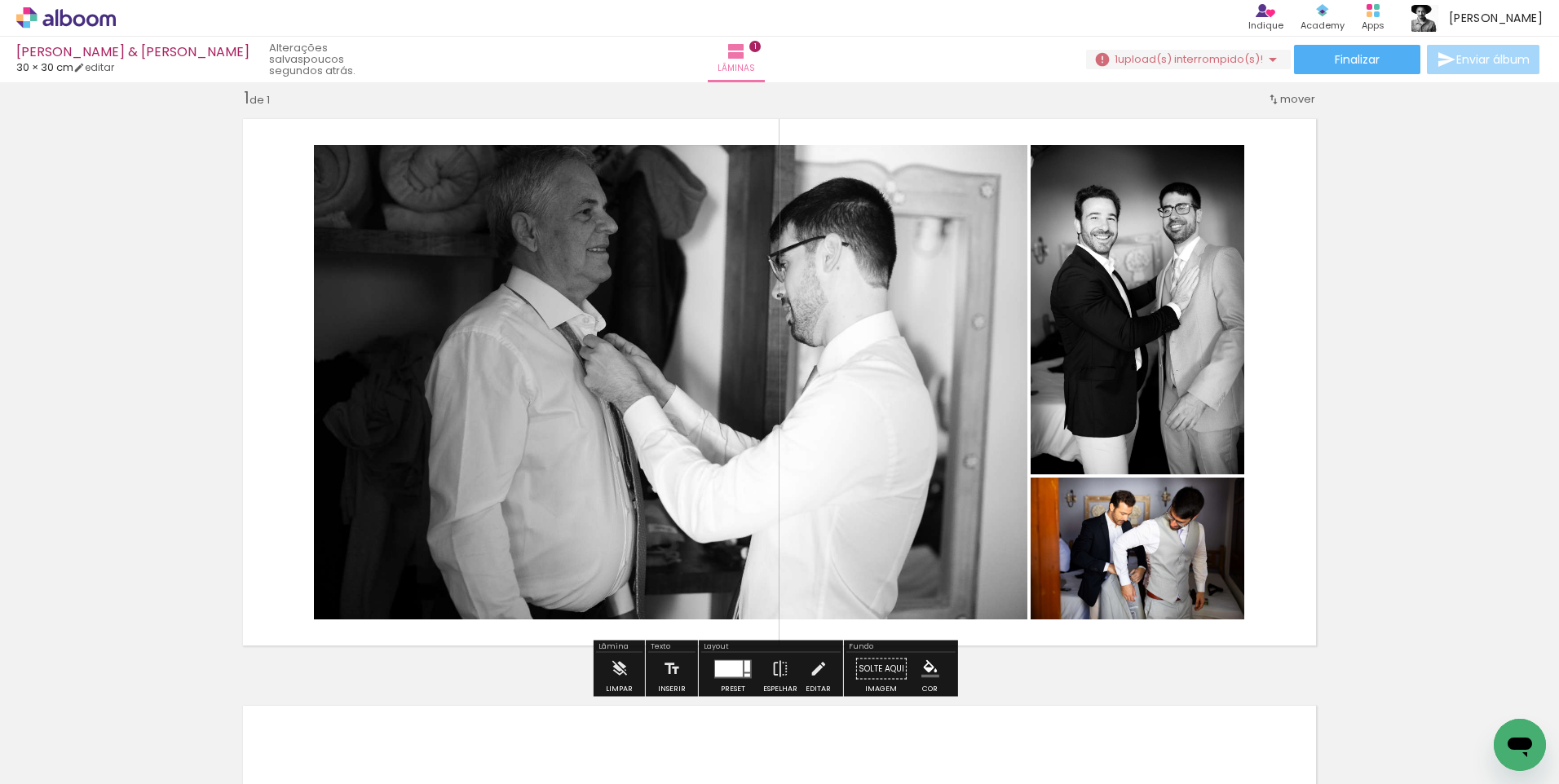
click at [1164, 551] on quentale-photo at bounding box center [1137, 548] width 214 height 142
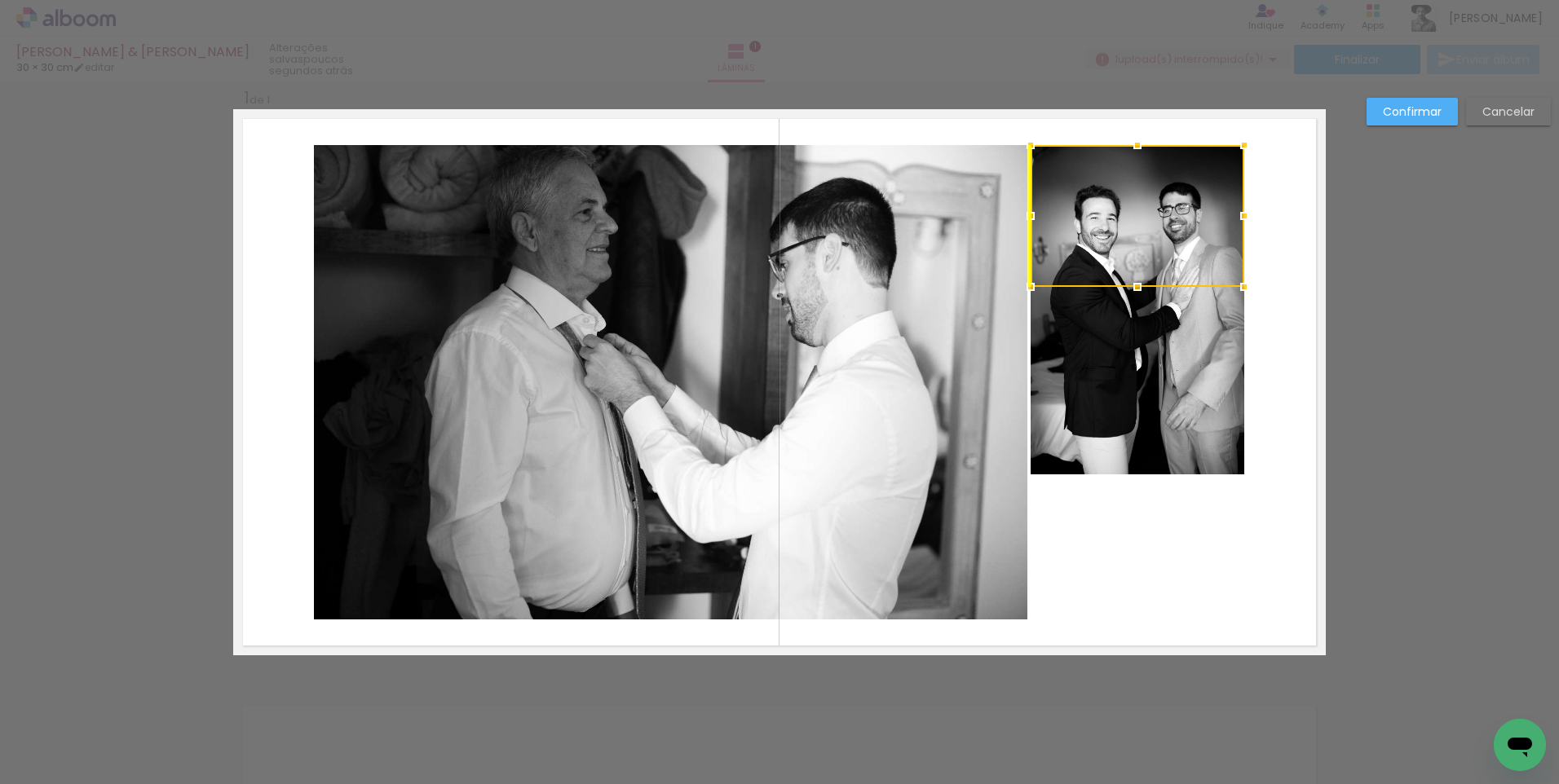
drag, startPoint x: 1134, startPoint y: 566, endPoint x: 1145, endPoint y: 233, distance: 333.2
click at [1145, 233] on div at bounding box center [1137, 215] width 214 height 142
click at [1149, 339] on quentale-photo at bounding box center [1137, 309] width 214 height 329
click at [1149, 340] on div at bounding box center [1137, 309] width 214 height 329
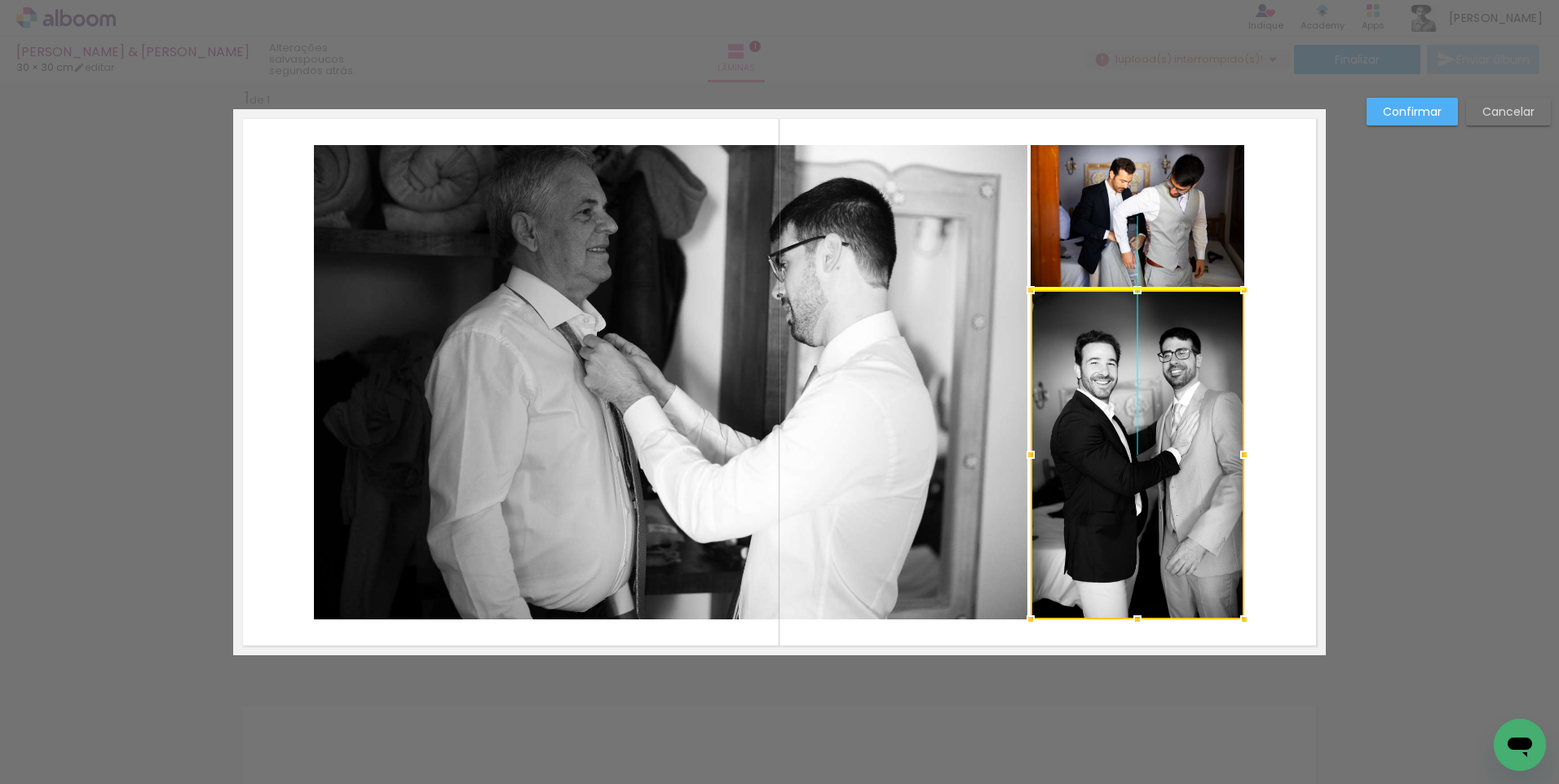
drag, startPoint x: 1149, startPoint y: 338, endPoint x: 1159, endPoint y: 490, distance: 152.3
click at [1159, 490] on div at bounding box center [1137, 454] width 214 height 329
click at [1289, 363] on quentale-layouter at bounding box center [779, 382] width 1092 height 547
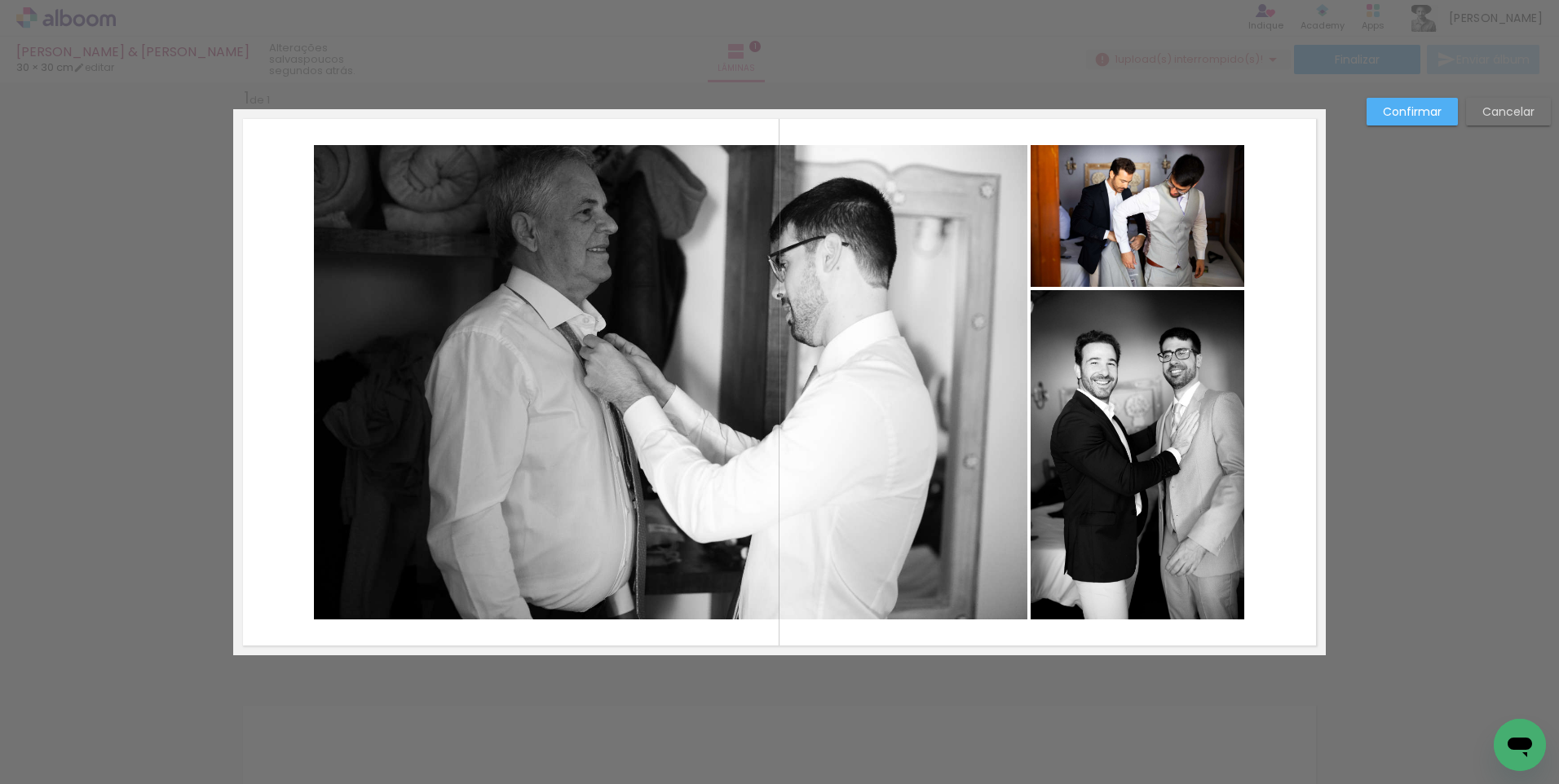
click at [0, 0] on slot "Confirmar" at bounding box center [0, 0] width 0 height 0
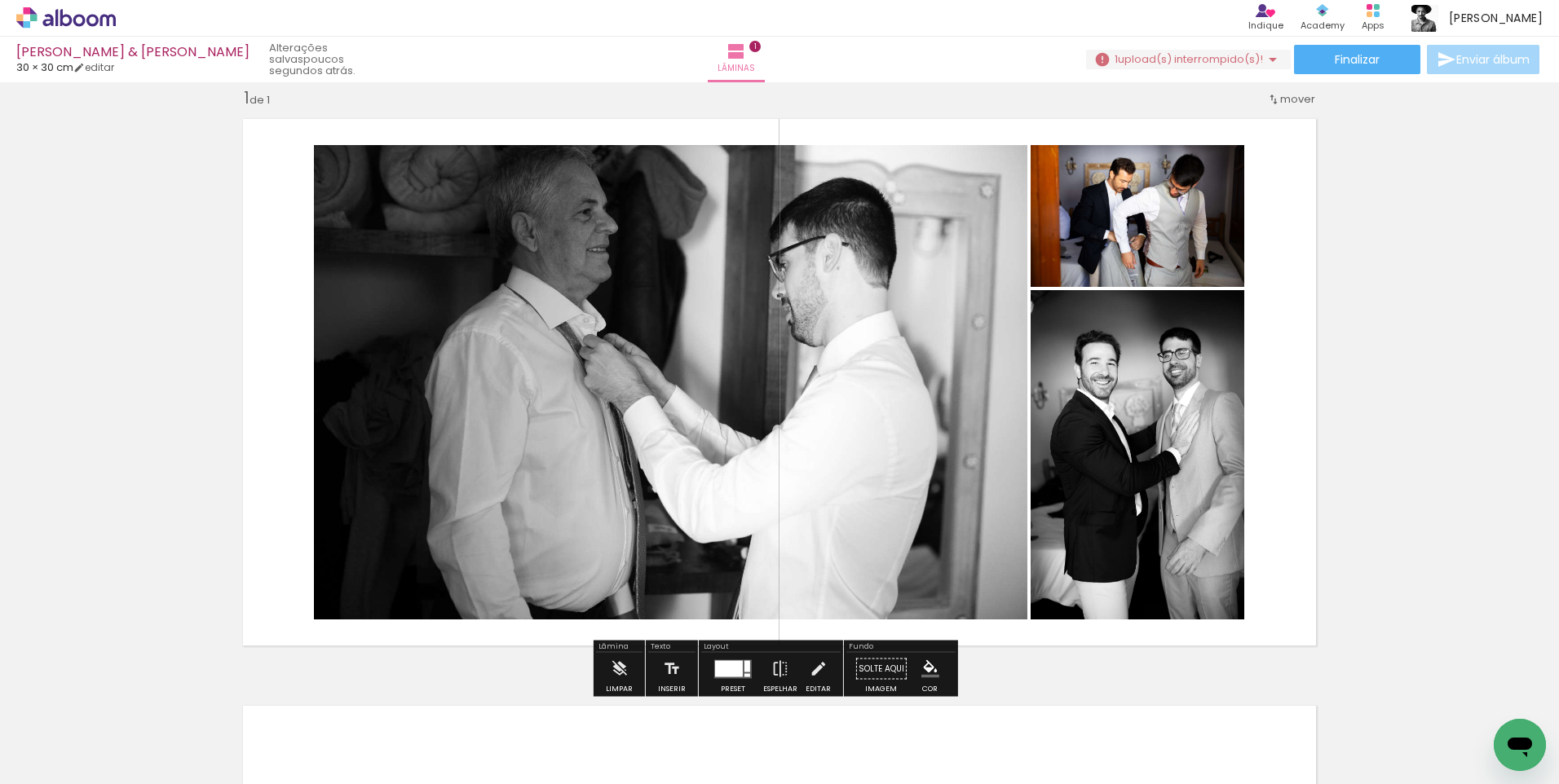
click at [1266, 57] on iron-icon at bounding box center [1272, 59] width 19 height 19
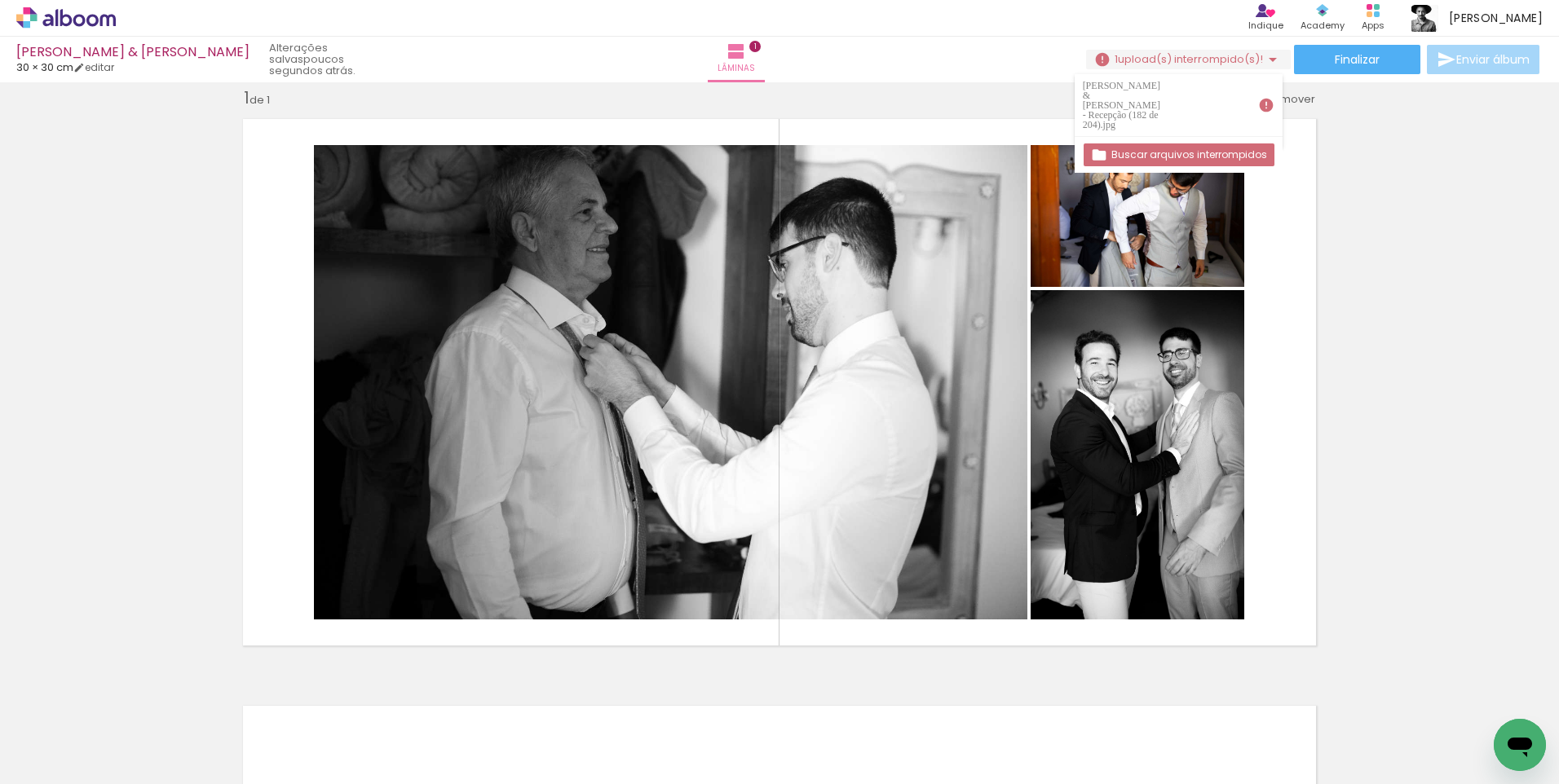
click at [1268, 97] on iron-icon at bounding box center [1266, 105] width 17 height 17
click at [1248, 143] on paper-button "Buscar arquivos interrompidos" at bounding box center [1178, 154] width 191 height 23
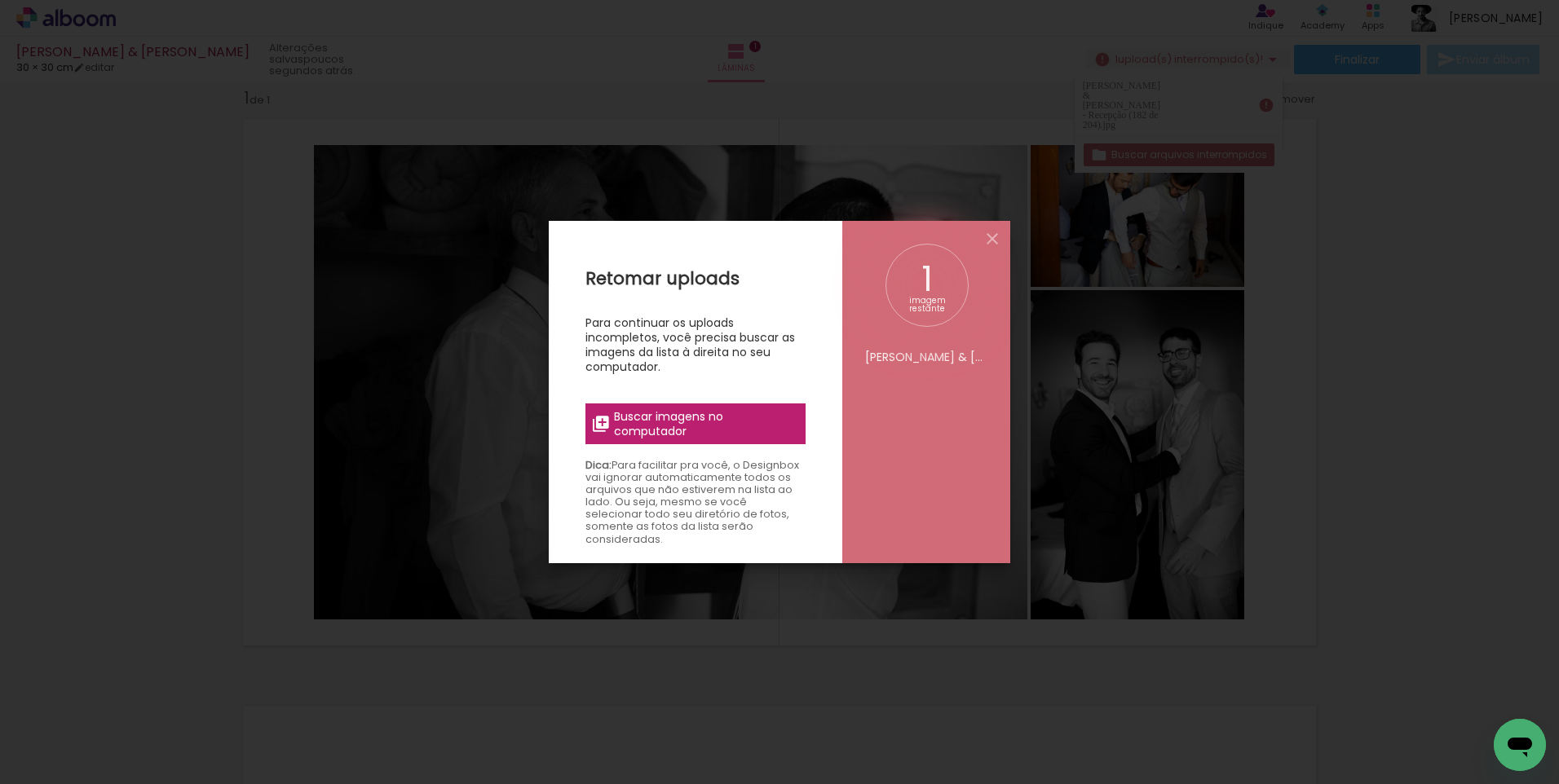
click at [641, 426] on span "Buscar imagens no computador" at bounding box center [704, 424] width 182 height 29
click at [0, 0] on input "file" at bounding box center [0, 0] width 0 height 0
click at [995, 235] on iron-icon at bounding box center [991, 238] width 19 height 19
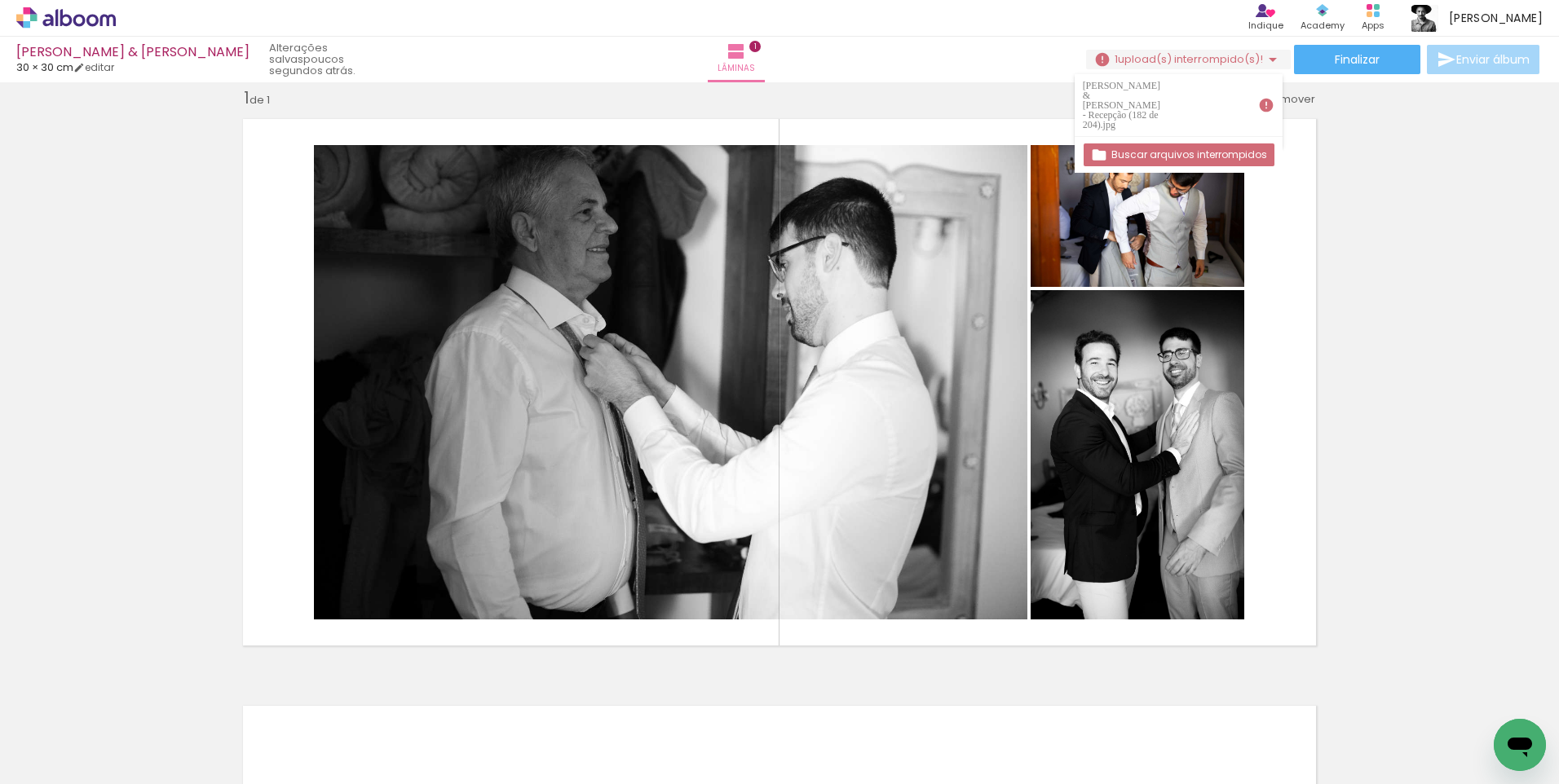
click at [1222, 143] on paper-button "Buscar arquivos interrompidos" at bounding box center [1178, 154] width 191 height 23
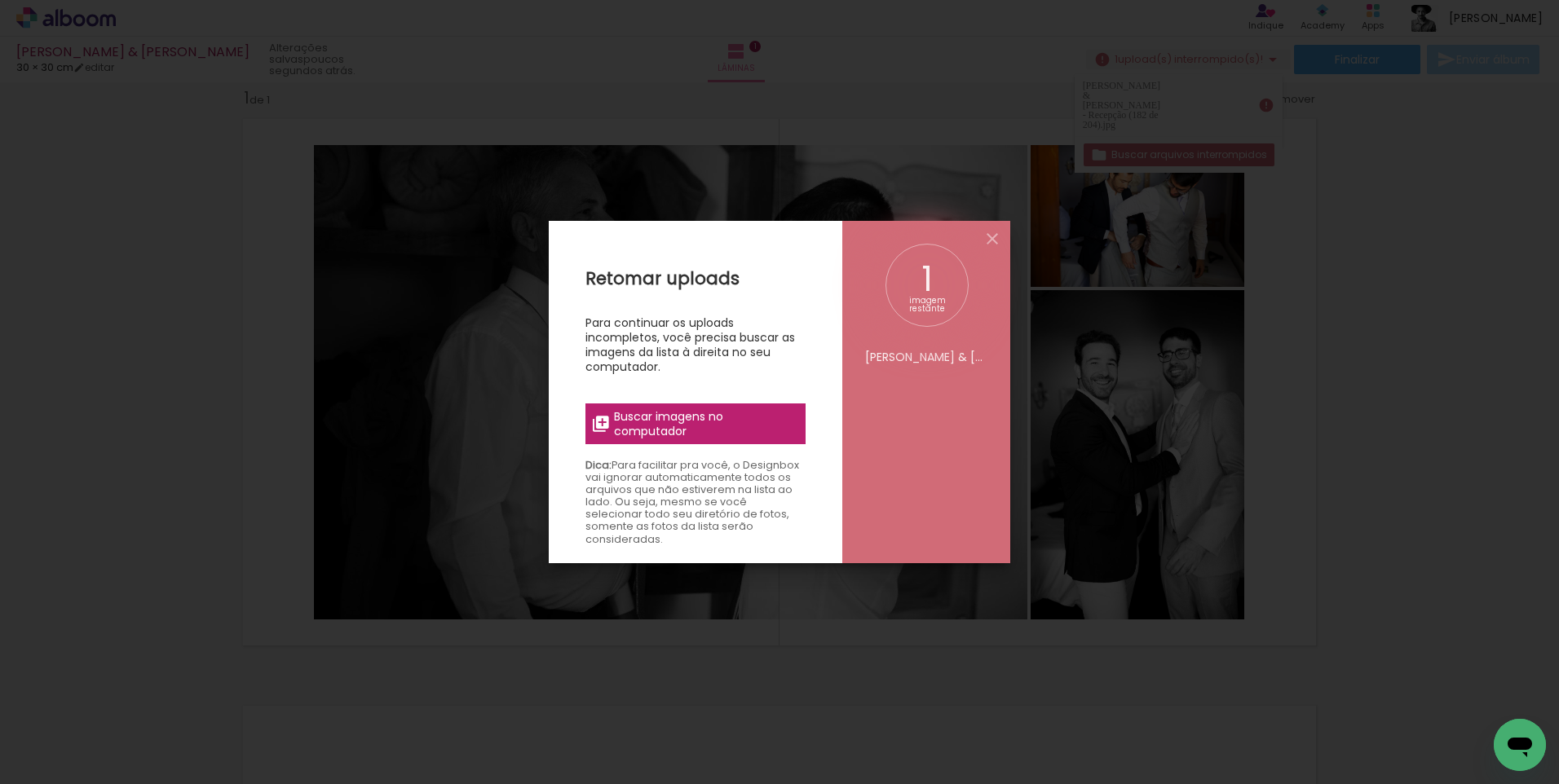
click at [746, 411] on span "Buscar imagens no computador" at bounding box center [704, 424] width 182 height 29
click at [0, 0] on input "file" at bounding box center [0, 0] width 0 height 0
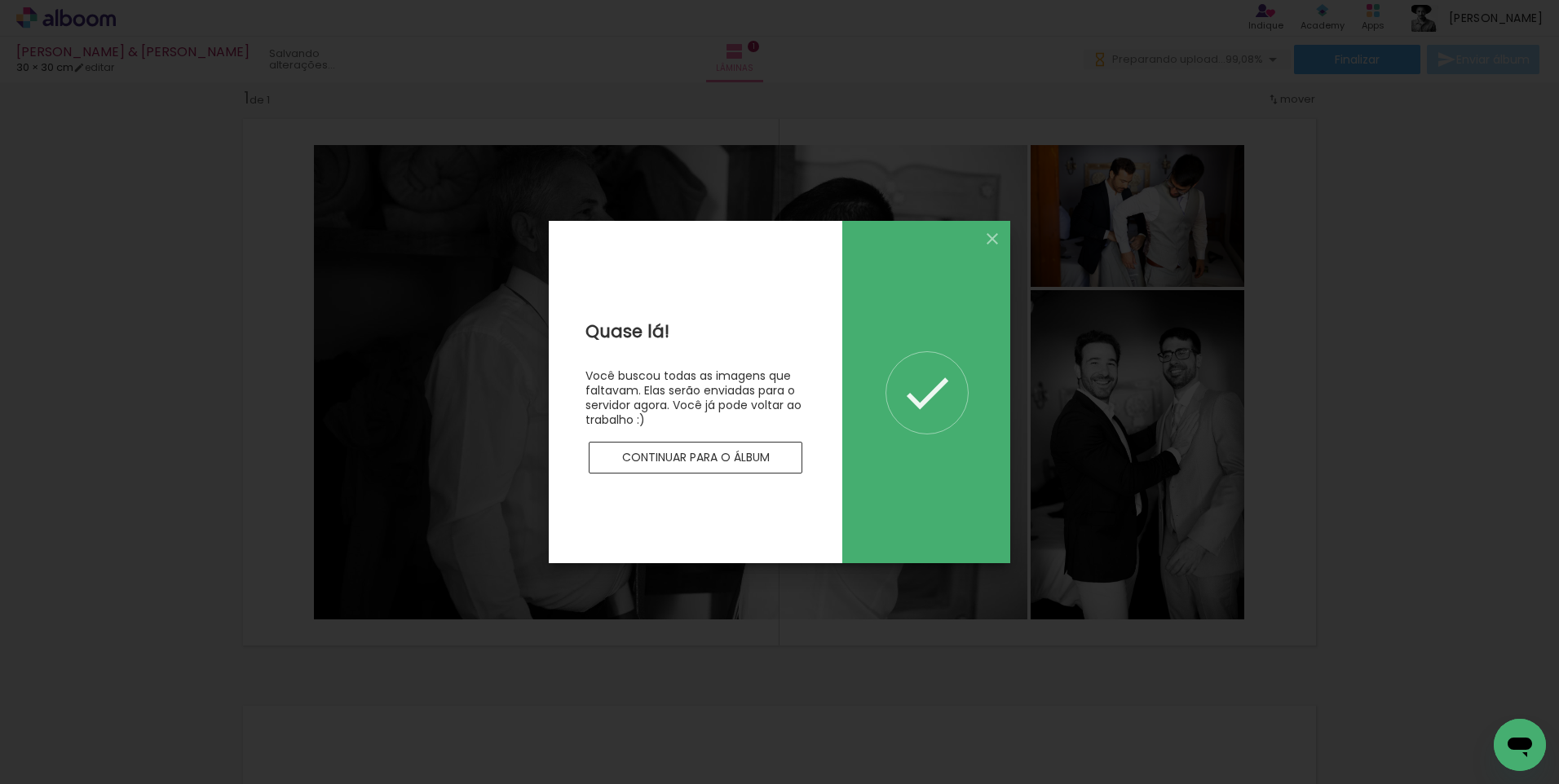
scroll to position [0, 0]
click at [0, 0] on slot "Continuar para o álbum" at bounding box center [0, 0] width 0 height 0
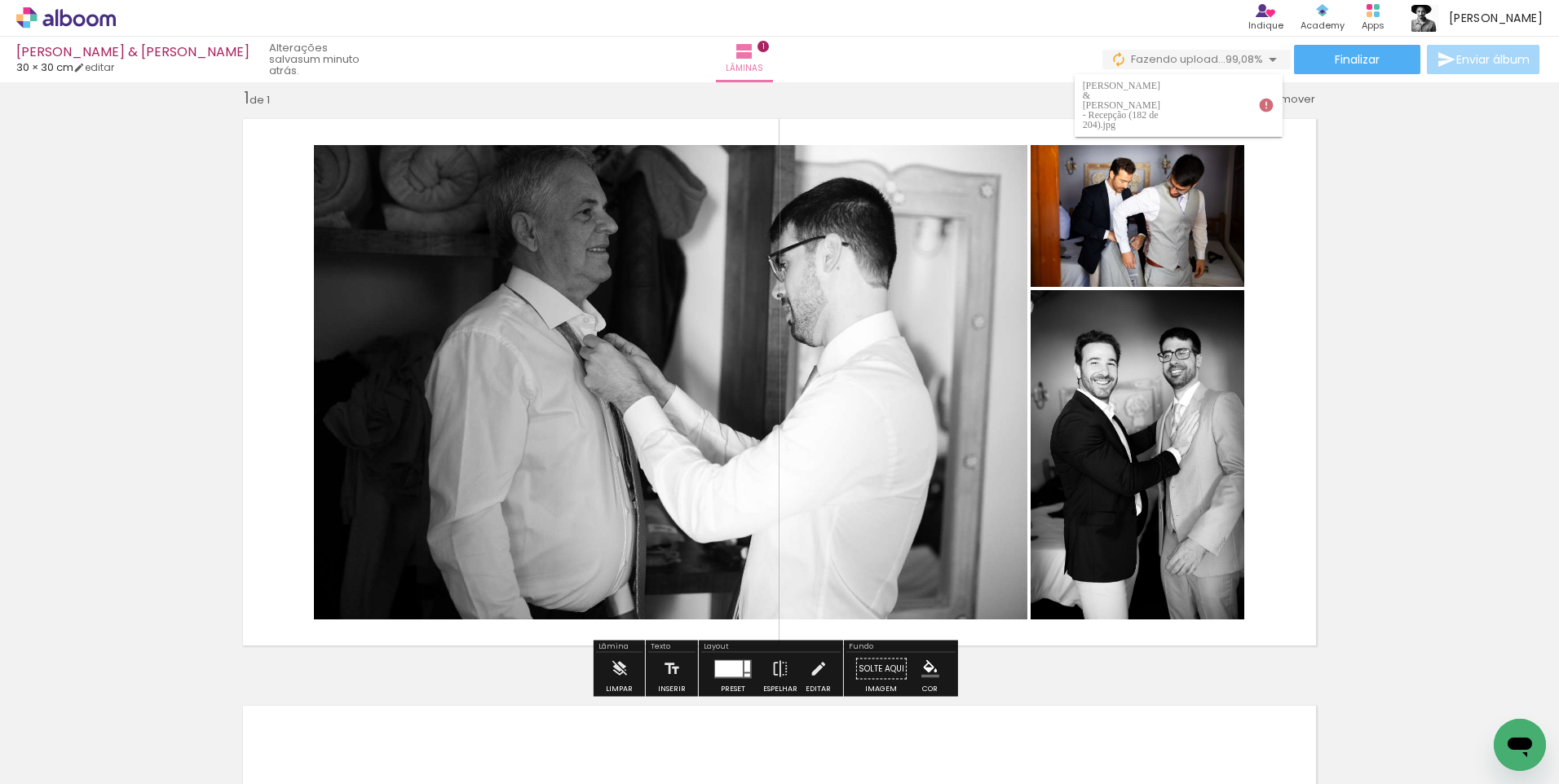
click at [1266, 97] on iron-icon at bounding box center [1266, 105] width 17 height 17
click at [1247, 98] on paper-item "[PERSON_NAME] & [PERSON_NAME] - Recepção (182 de 204).jpg" at bounding box center [1178, 105] width 208 height 62
